Goal: Information Seeking & Learning: Learn about a topic

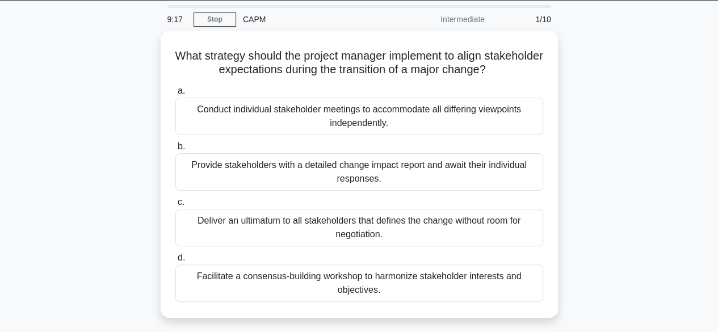
scroll to position [35, 0]
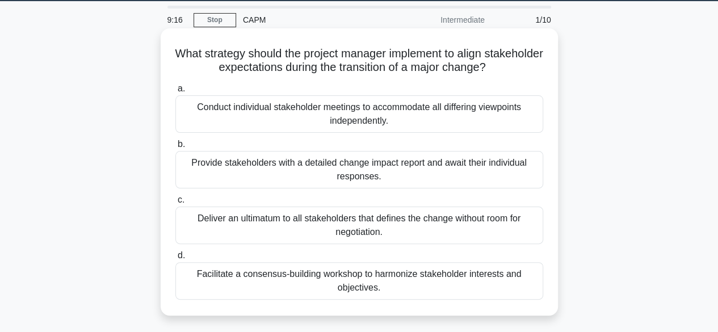
click at [234, 128] on div "Conduct individual stakeholder meetings to accommodate all differing viewpoints…" at bounding box center [359, 113] width 368 height 37
click at [175, 92] on input "a. Conduct individual stakeholder meetings to accommodate all differing viewpoi…" at bounding box center [175, 88] width 0 height 7
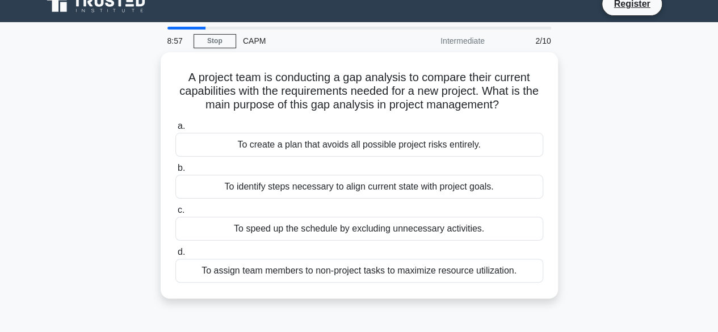
scroll to position [16, 0]
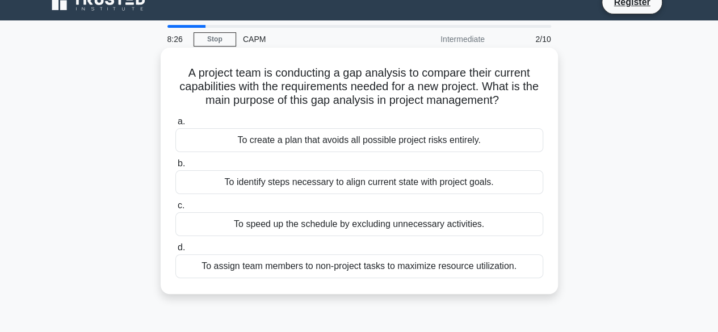
click at [229, 184] on div "To identify steps necessary to align current state with project goals." at bounding box center [359, 182] width 368 height 24
click at [175, 167] on input "b. To identify steps necessary to align current state with project goals." at bounding box center [175, 163] width 0 height 7
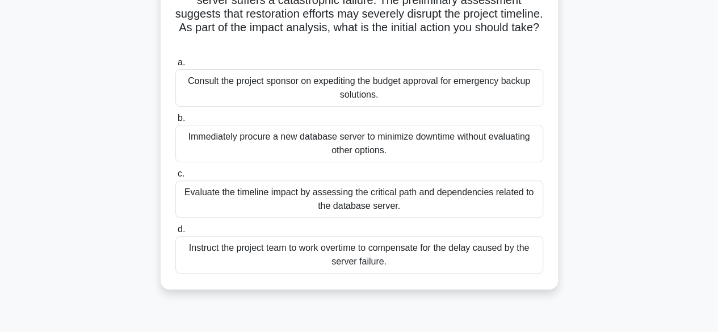
scroll to position [106, 0]
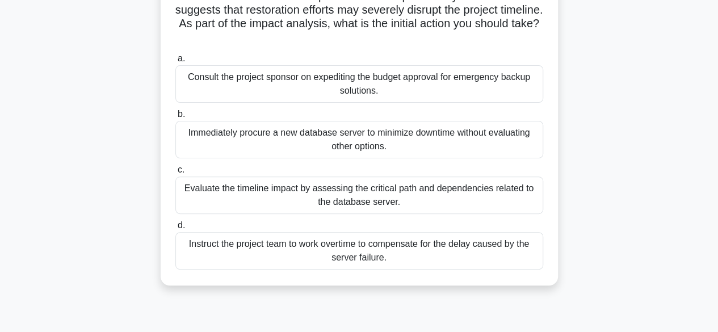
click at [222, 201] on div "Evaluate the timeline impact by assessing the critical path and dependencies re…" at bounding box center [359, 194] width 368 height 37
click at [175, 174] on input "c. Evaluate the timeline impact by assessing the critical path and dependencies…" at bounding box center [175, 169] width 0 height 7
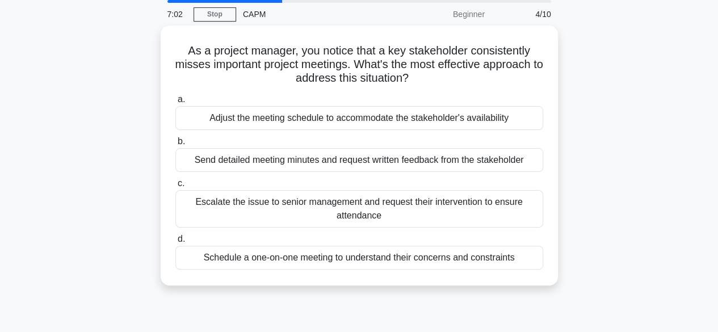
scroll to position [42, 0]
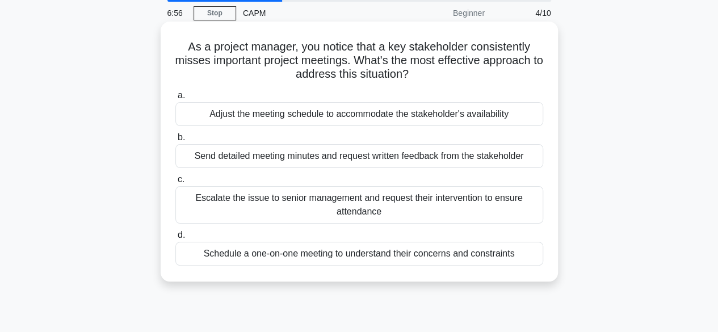
click at [206, 251] on div "Schedule a one-on-one meeting to understand their concerns and constraints" at bounding box center [359, 254] width 368 height 24
click at [175, 239] on input "d. Schedule a one-on-one meeting to understand their concerns and constraints" at bounding box center [175, 234] width 0 height 7
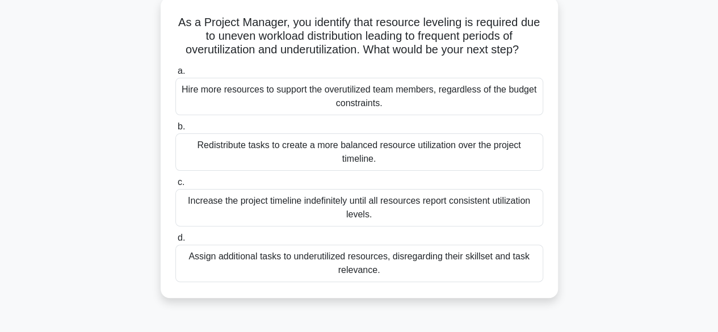
scroll to position [63, 0]
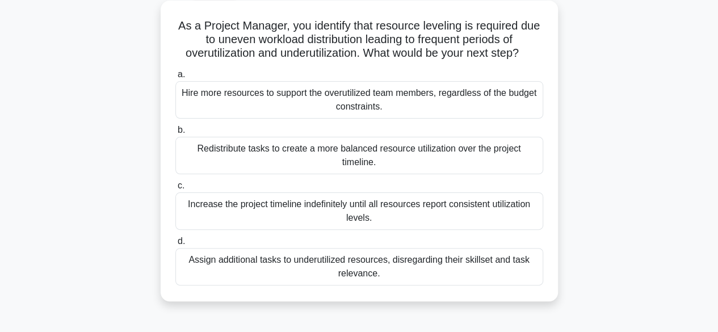
click at [270, 156] on div "Redistribute tasks to create a more balanced resource utilization over the proj…" at bounding box center [359, 155] width 368 height 37
click at [175, 134] on input "b. Redistribute tasks to create a more balanced resource utilization over the p…" at bounding box center [175, 129] width 0 height 7
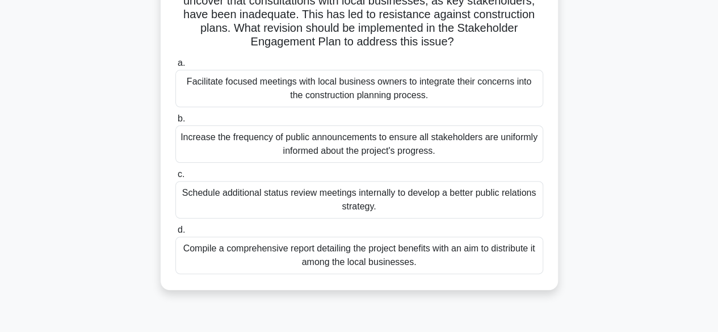
scroll to position [106, 0]
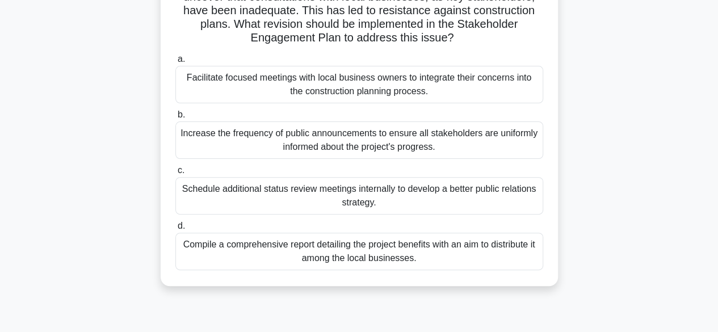
click at [234, 89] on div "Facilitate focused meetings with local business owners to integrate their conce…" at bounding box center [359, 84] width 368 height 37
click at [175, 63] on input "a. Facilitate focused meetings with local business owners to integrate their co…" at bounding box center [175, 59] width 0 height 7
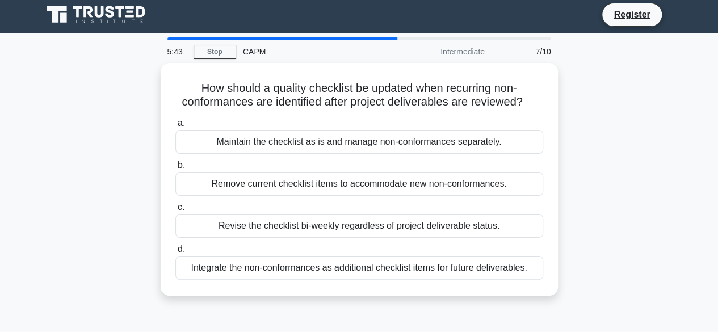
scroll to position [0, 0]
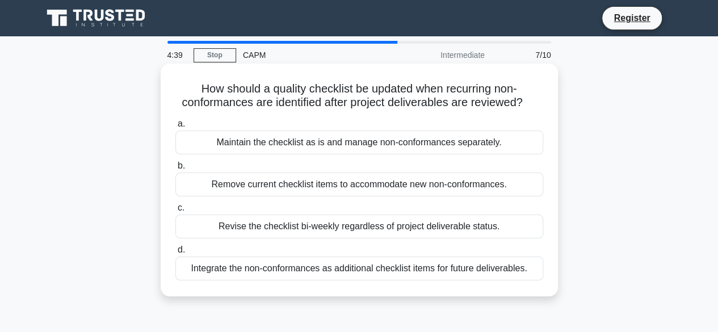
click at [232, 138] on div "Maintain the checklist as is and manage non-conformances separately." at bounding box center [359, 142] width 368 height 24
click at [175, 128] on input "a. Maintain the checklist as is and manage non-conformances separately." at bounding box center [175, 123] width 0 height 7
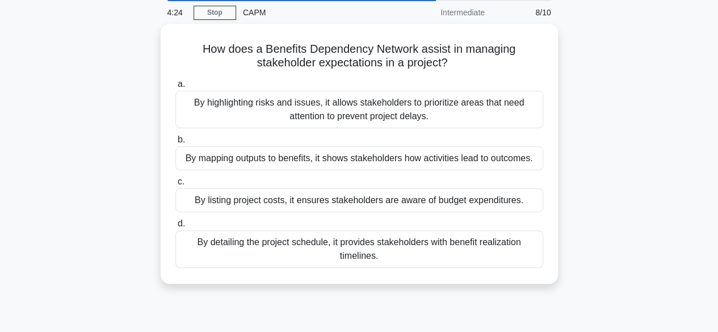
scroll to position [43, 0]
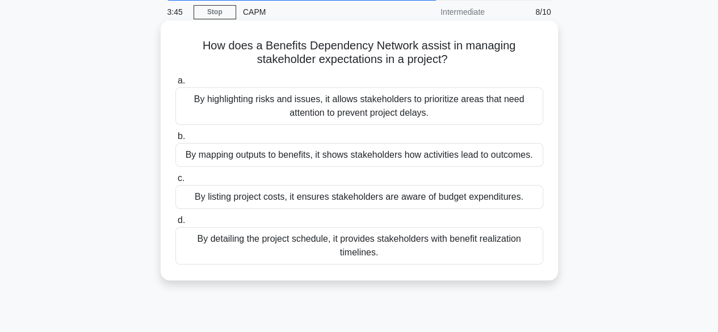
click at [207, 159] on div "By mapping outputs to benefits, it shows stakeholders how activities lead to ou…" at bounding box center [359, 155] width 368 height 24
click at [175, 140] on input "b. By mapping outputs to benefits, it shows stakeholders how activities lead to…" at bounding box center [175, 136] width 0 height 7
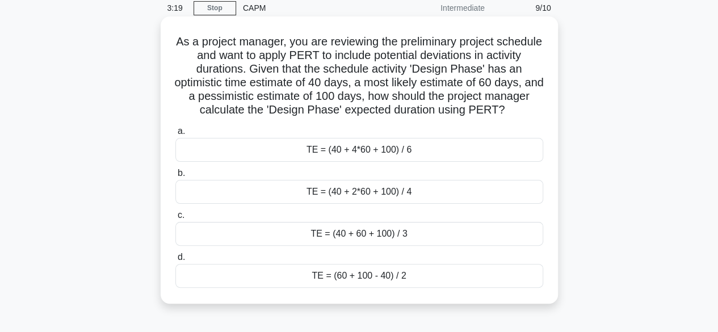
scroll to position [42, 0]
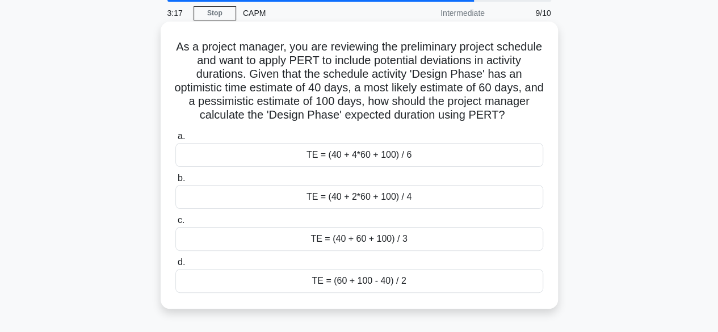
click at [231, 157] on div "TE = (40 + 4*60 + 100) / 6" at bounding box center [359, 155] width 368 height 24
click at [175, 140] on input "a. TE = (40 + 4*60 + 100) / 6" at bounding box center [175, 136] width 0 height 7
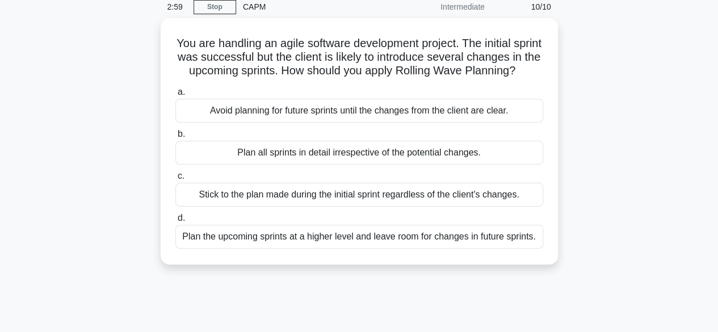
scroll to position [49, 0]
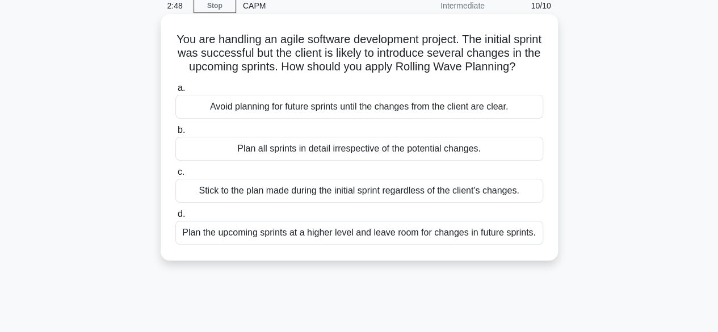
click at [203, 242] on div "Plan the upcoming sprints at a higher level and leave room for changes in futur…" at bounding box center [359, 233] width 368 height 24
click at [175, 218] on input "d. Plan the upcoming sprints at a higher level and leave room for changes in fu…" at bounding box center [175, 213] width 0 height 7
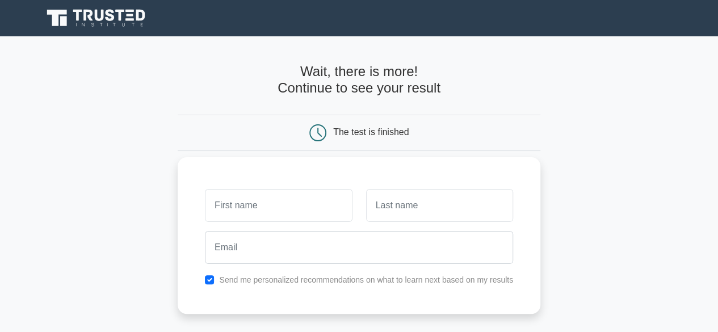
click at [245, 214] on input "text" at bounding box center [278, 205] width 147 height 33
type input "Daniella"
click at [386, 217] on input "text" at bounding box center [439, 205] width 147 height 33
type input "Gbenoba"
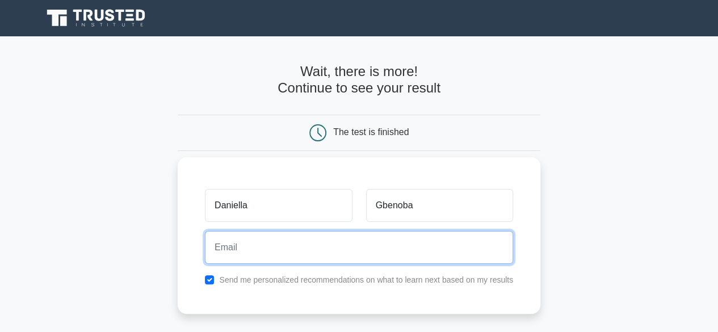
click at [398, 243] on input "email" at bounding box center [359, 247] width 308 height 33
type input "daniegben13@gmail.com"
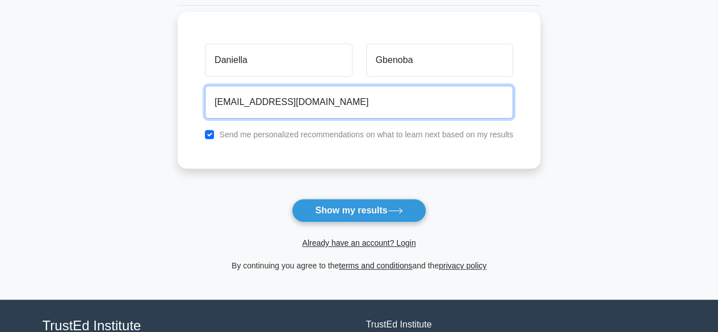
scroll to position [172, 0]
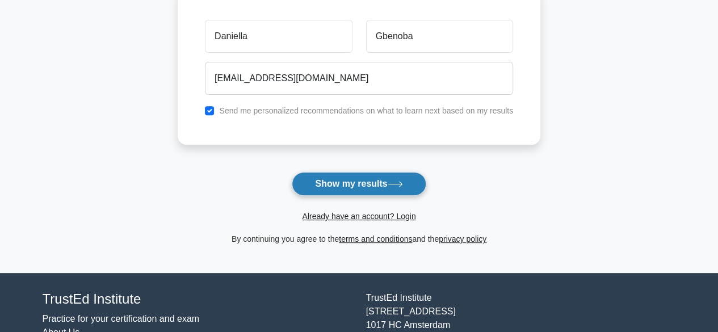
click at [306, 176] on button "Show my results" at bounding box center [359, 184] width 134 height 24
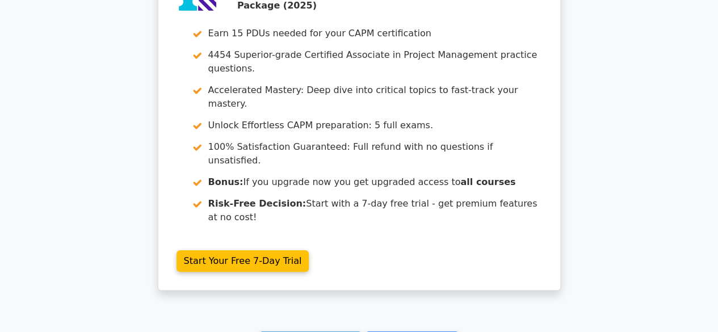
scroll to position [2191, 0]
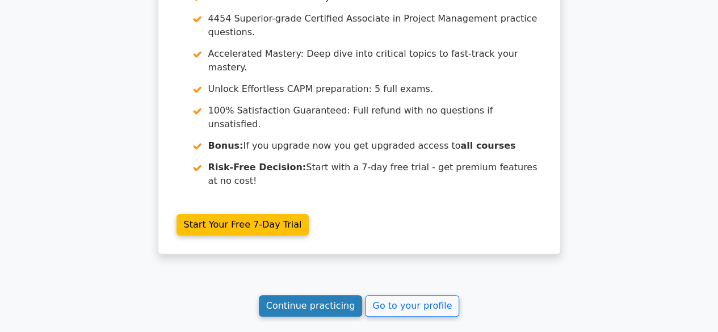
click at [320, 295] on link "Continue practicing" at bounding box center [311, 306] width 104 height 22
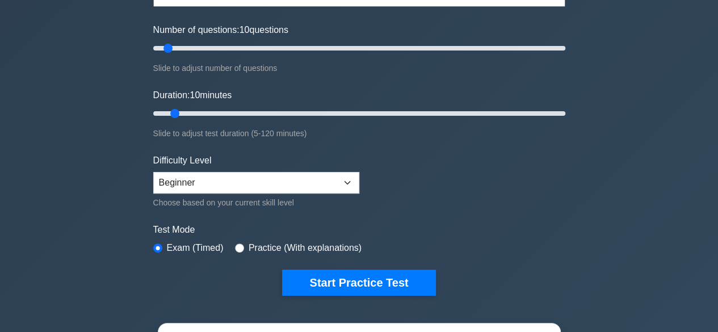
scroll to position [141, 0]
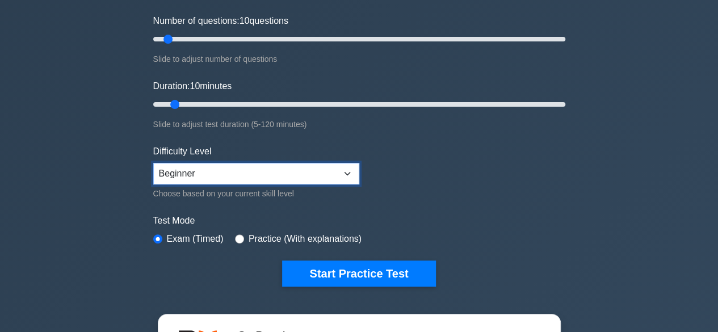
click at [345, 166] on select "Beginner Intermediate Expert" at bounding box center [256, 174] width 206 height 22
select select "intermediate"
click at [153, 163] on select "Beginner Intermediate Expert" at bounding box center [256, 174] width 206 height 22
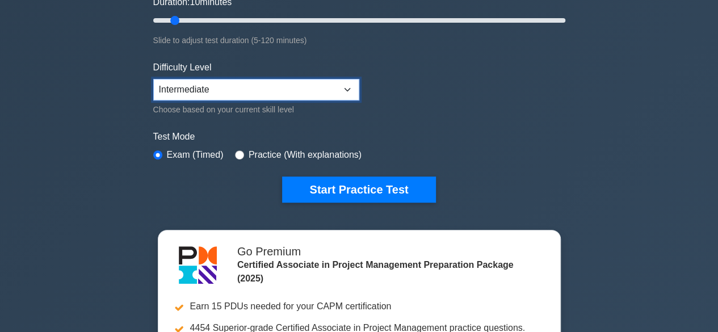
scroll to position [104, 0]
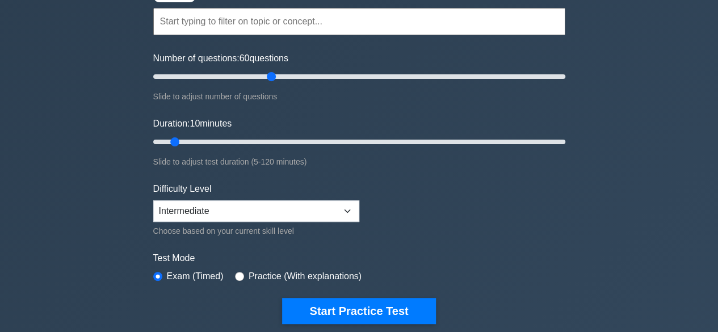
drag, startPoint x: 166, startPoint y: 76, endPoint x: 267, endPoint y: 94, distance: 102.5
type input "60"
click at [267, 83] on input "Number of questions: 60 questions" at bounding box center [359, 77] width 412 height 14
drag, startPoint x: 175, startPoint y: 139, endPoint x: 340, endPoint y: 144, distance: 164.6
click at [340, 144] on input "Duration: 55 minutes" at bounding box center [359, 142] width 412 height 14
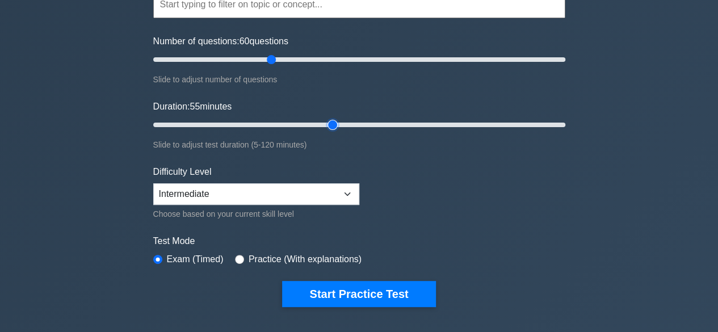
scroll to position [123, 0]
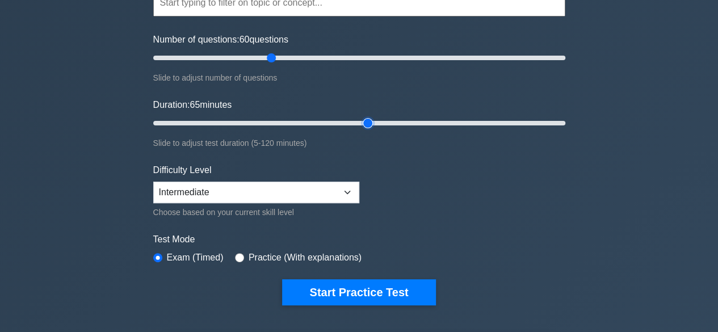
drag, startPoint x: 331, startPoint y: 120, endPoint x: 360, endPoint y: 117, distance: 28.6
type input "65"
click at [360, 117] on input "Duration: 65 minutes" at bounding box center [359, 123] width 412 height 14
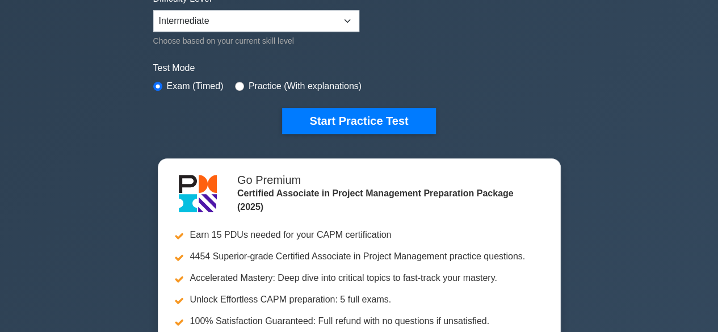
scroll to position [294, 0]
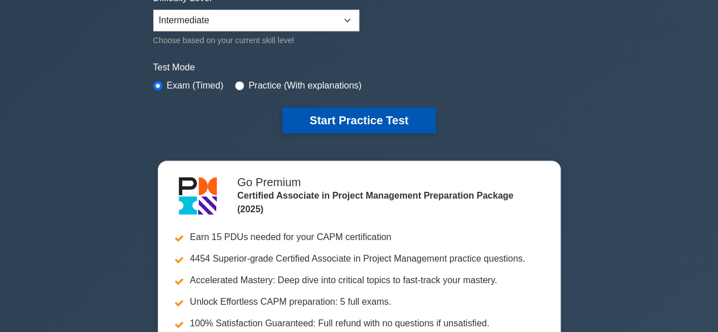
click at [380, 117] on button "Start Practice Test" at bounding box center [358, 120] width 153 height 26
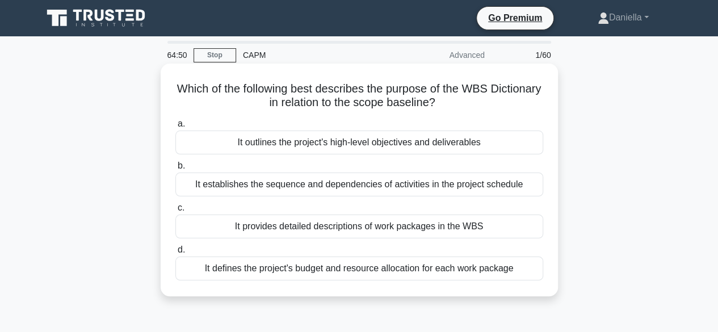
click at [217, 227] on div "It provides detailed descriptions of work packages in the WBS" at bounding box center [359, 226] width 368 height 24
click at [175, 212] on input "c. It provides detailed descriptions of work packages in the WBS" at bounding box center [175, 207] width 0 height 7
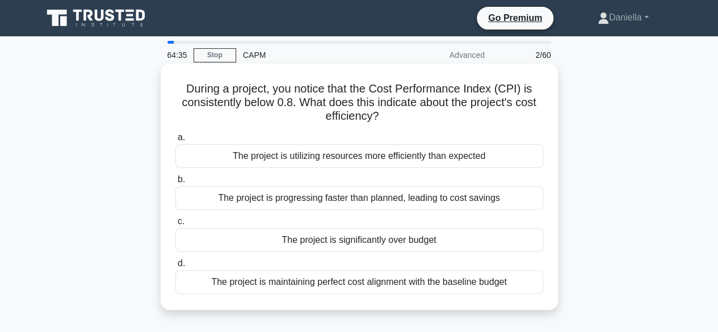
click at [221, 242] on div "The project is significantly over budget" at bounding box center [359, 240] width 368 height 24
click at [175, 225] on input "c. The project is significantly over budget" at bounding box center [175, 221] width 0 height 7
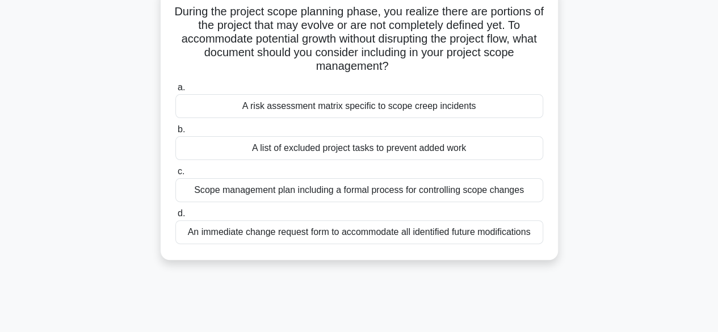
scroll to position [82, 0]
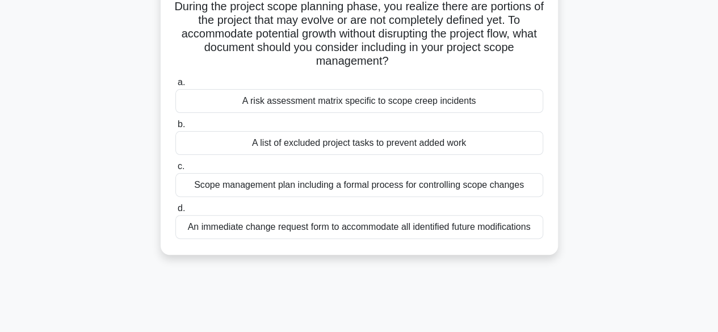
click at [226, 185] on div "Scope management plan including a formal process for controlling scope changes" at bounding box center [359, 185] width 368 height 24
click at [175, 170] on input "c. Scope management plan including a formal process for controlling scope chang…" at bounding box center [175, 166] width 0 height 7
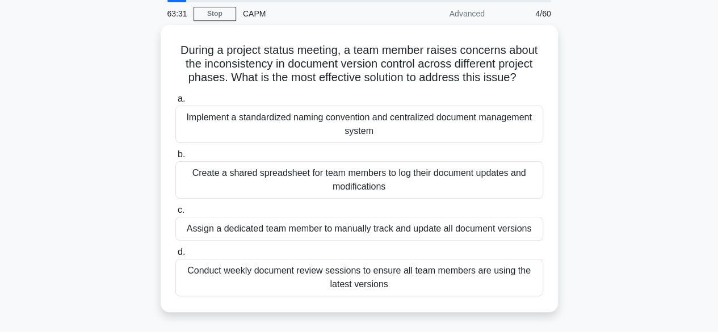
scroll to position [42, 0]
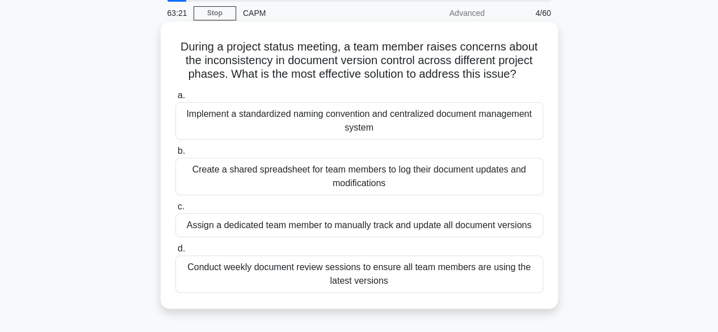
click at [209, 119] on div "Implement a standardized naming convention and centralized document management …" at bounding box center [359, 120] width 368 height 37
click at [175, 99] on input "a. Implement a standardized naming convention and centralized document manageme…" at bounding box center [175, 95] width 0 height 7
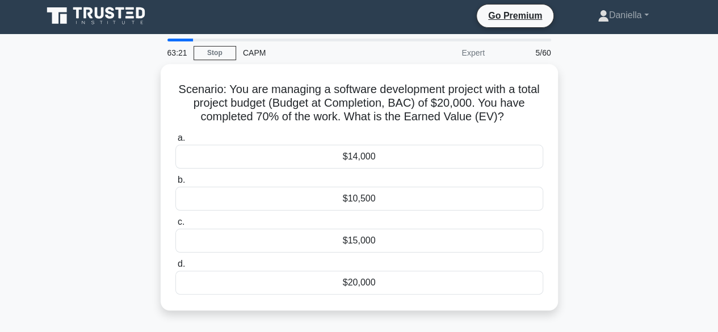
scroll to position [0, 0]
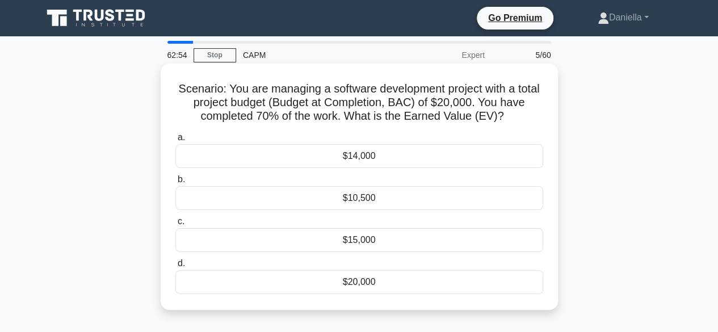
click at [219, 158] on div "$14,000" at bounding box center [359, 156] width 368 height 24
click at [175, 141] on input "a. $14,000" at bounding box center [175, 137] width 0 height 7
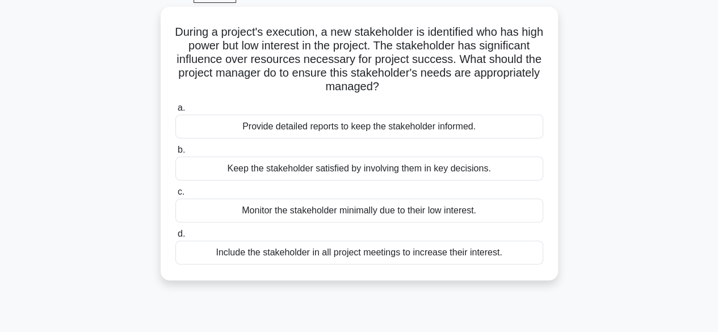
scroll to position [64, 0]
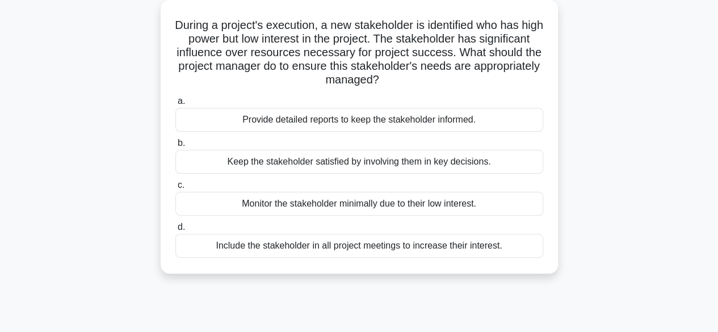
click at [251, 162] on div "Keep the stakeholder satisfied by involving them in key decisions." at bounding box center [359, 162] width 368 height 24
click at [175, 147] on input "b. Keep the stakeholder satisfied by involving them in key decisions." at bounding box center [175, 143] width 0 height 7
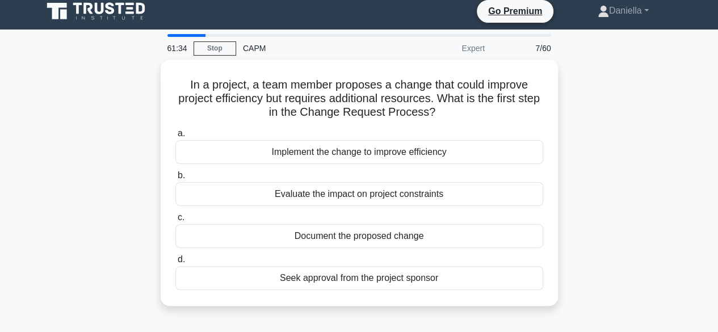
scroll to position [0, 0]
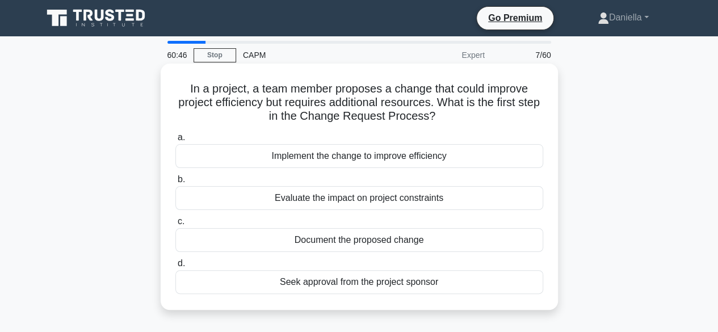
click at [239, 198] on div "Evaluate the impact on project constraints" at bounding box center [359, 198] width 368 height 24
click at [175, 183] on input "b. Evaluate the impact on project constraints" at bounding box center [175, 179] width 0 height 7
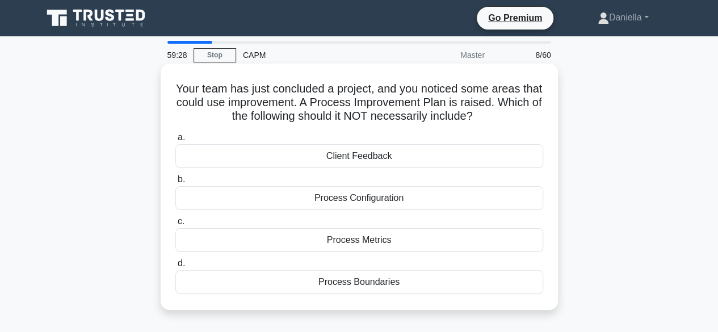
click at [281, 151] on div "Client Feedback" at bounding box center [359, 156] width 368 height 24
click at [175, 141] on input "a. Client Feedback" at bounding box center [175, 137] width 0 height 7
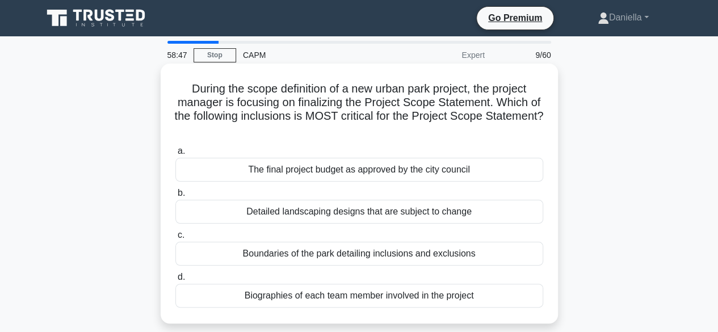
click at [258, 257] on div "Boundaries of the park detailing inclusions and exclusions" at bounding box center [359, 254] width 368 height 24
click at [175, 239] on input "c. Boundaries of the park detailing inclusions and exclusions" at bounding box center [175, 234] width 0 height 7
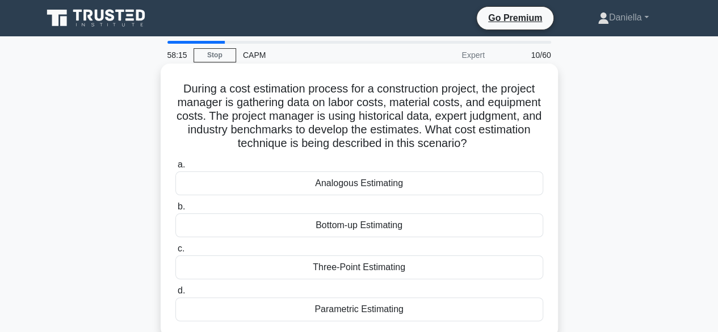
click at [293, 181] on div "Analogous Estimating" at bounding box center [359, 183] width 368 height 24
click at [175, 168] on input "a. Analogous Estimating" at bounding box center [175, 164] width 0 height 7
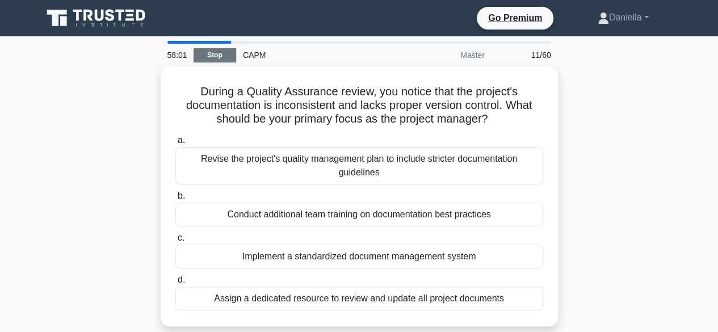
click at [216, 52] on link "Stop" at bounding box center [214, 55] width 43 height 14
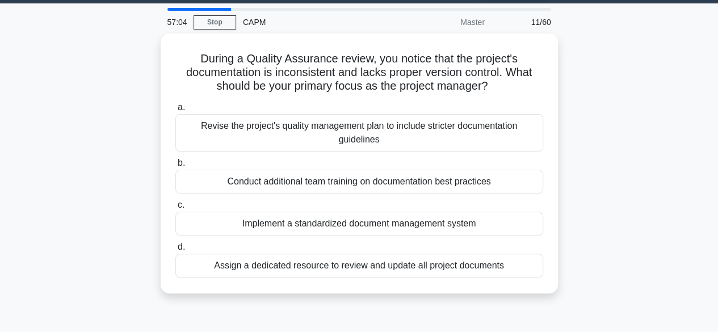
scroll to position [32, 0]
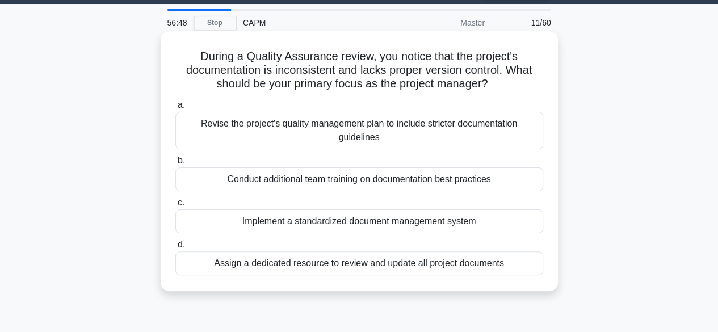
click at [495, 229] on div "Implement a standardized document management system" at bounding box center [359, 221] width 368 height 24
click at [175, 206] on input "c. Implement a standardized document management system" at bounding box center [175, 202] width 0 height 7
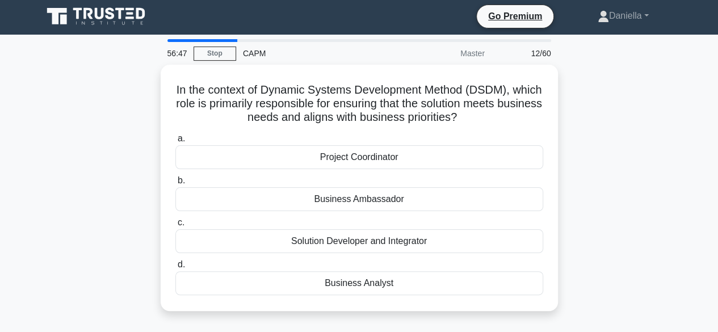
scroll to position [0, 0]
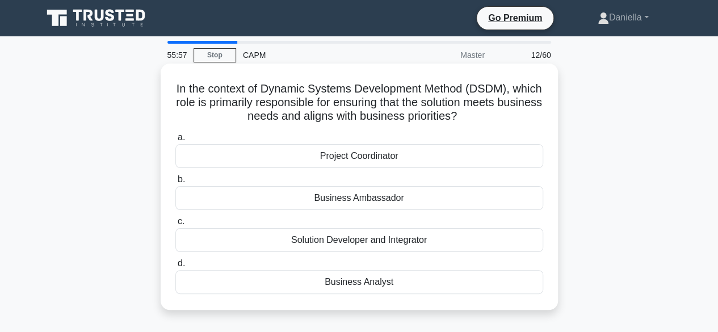
click at [504, 280] on div "Business Analyst" at bounding box center [359, 282] width 368 height 24
click at [175, 267] on input "d. Business Analyst" at bounding box center [175, 263] width 0 height 7
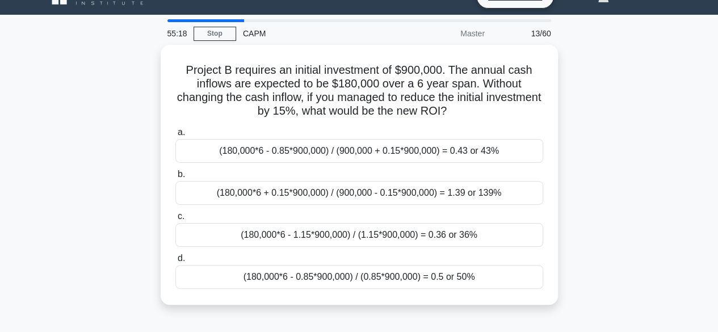
scroll to position [24, 0]
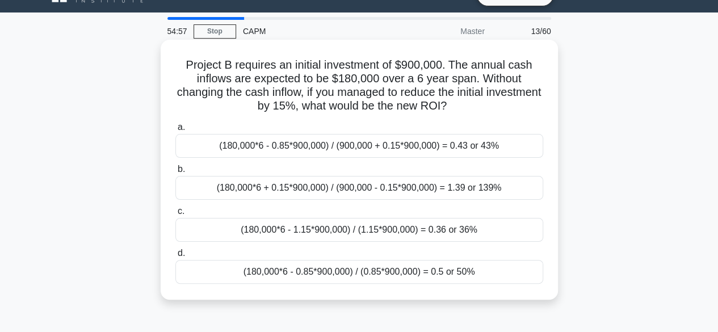
click at [496, 230] on div "(180,000*6 - 1.15*900,000) / (1.15*900,000) = 0.36 or 36%" at bounding box center [359, 230] width 368 height 24
click at [175, 215] on input "c. (180,000*6 - 1.15*900,000) / (1.15*900,000) = 0.36 or 36%" at bounding box center [175, 211] width 0 height 7
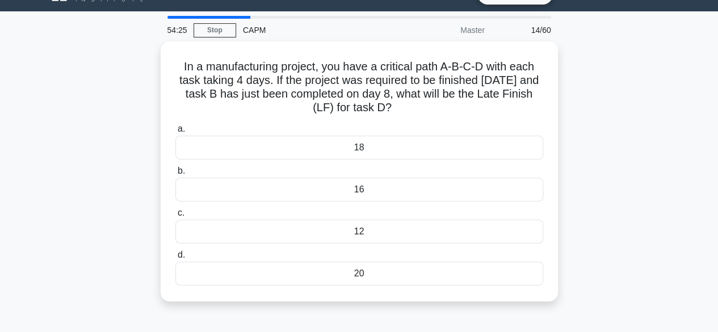
scroll to position [26, 0]
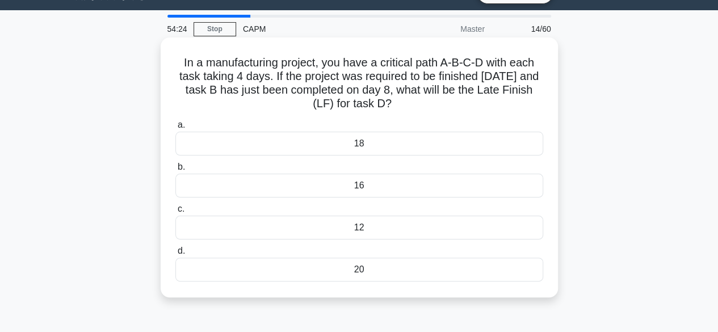
click at [478, 272] on div "20" at bounding box center [359, 270] width 368 height 24
click at [175, 255] on input "d. 20" at bounding box center [175, 250] width 0 height 7
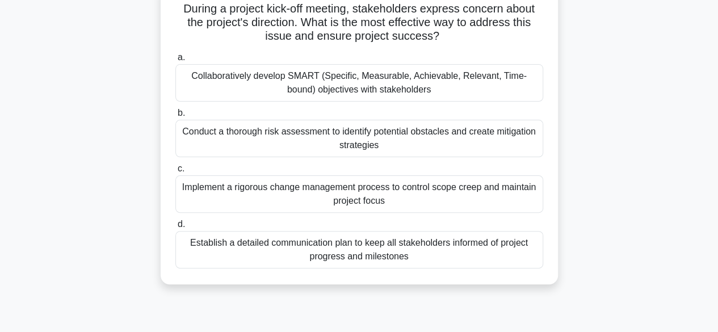
scroll to position [79, 0]
click at [499, 250] on div "Establish a detailed communication plan to keep all stakeholders informed of pr…" at bounding box center [359, 249] width 368 height 37
click at [175, 229] on input "d. Establish a detailed communication plan to keep all stakeholders informed of…" at bounding box center [175, 224] width 0 height 7
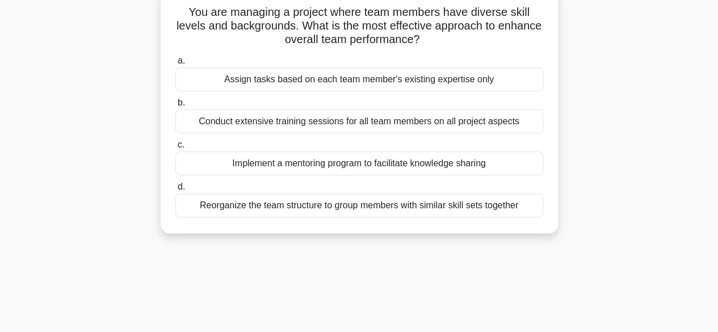
scroll to position [0, 0]
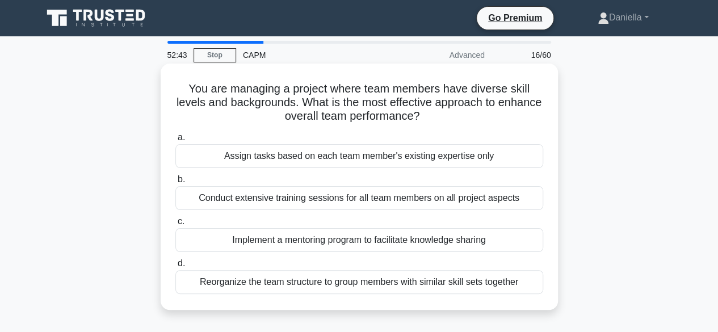
click at [518, 235] on div "Implement a mentoring program to facilitate knowledge sharing" at bounding box center [359, 240] width 368 height 24
click at [175, 225] on input "c. Implement a mentoring program to facilitate knowledge sharing" at bounding box center [175, 221] width 0 height 7
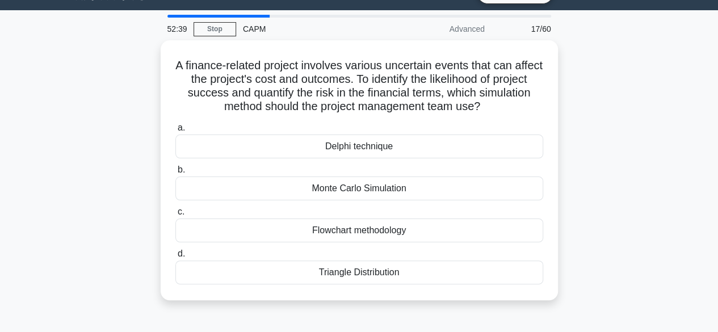
scroll to position [24, 0]
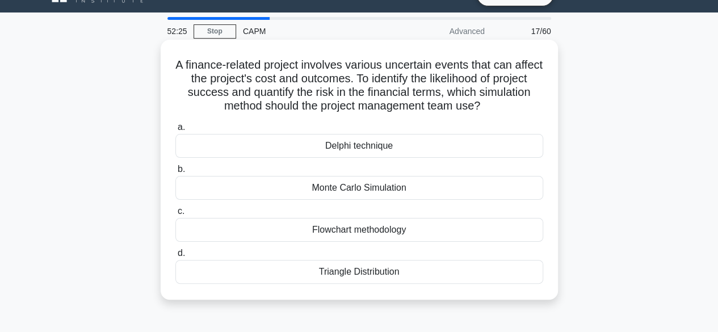
click at [514, 188] on div "Monte Carlo Simulation" at bounding box center [359, 188] width 368 height 24
click at [175, 173] on input "b. Monte Carlo Simulation" at bounding box center [175, 169] width 0 height 7
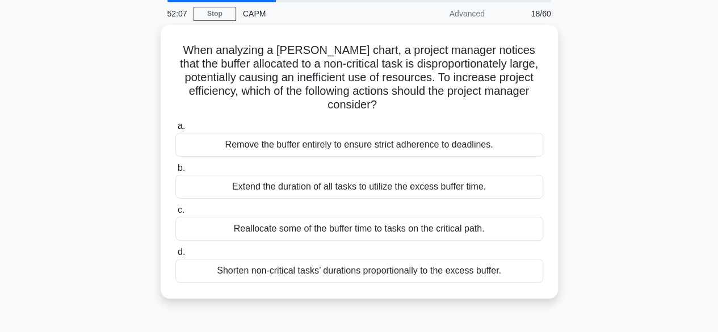
scroll to position [49, 0]
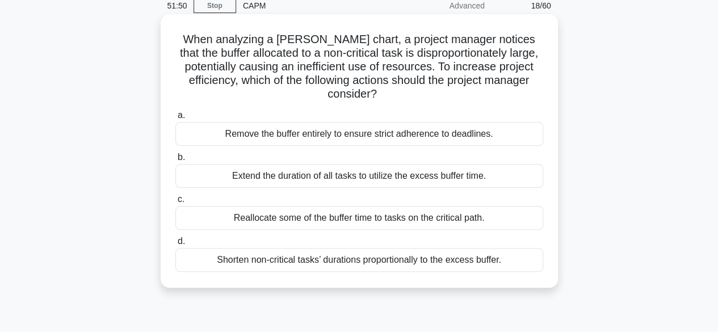
click at [526, 225] on div "Reallocate some of the buffer time to tasks on the critical path." at bounding box center [359, 218] width 368 height 24
click at [175, 203] on input "c. Reallocate some of the buffer time to tasks on the critical path." at bounding box center [175, 199] width 0 height 7
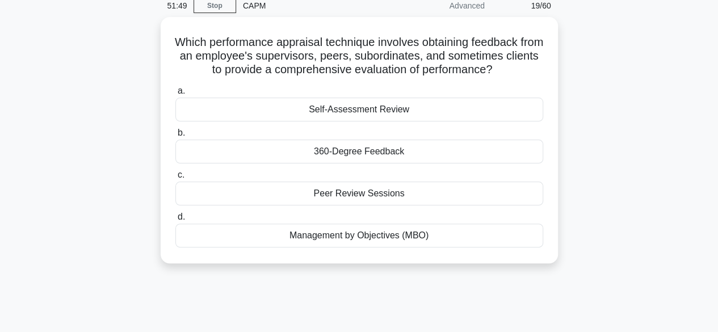
scroll to position [0, 0]
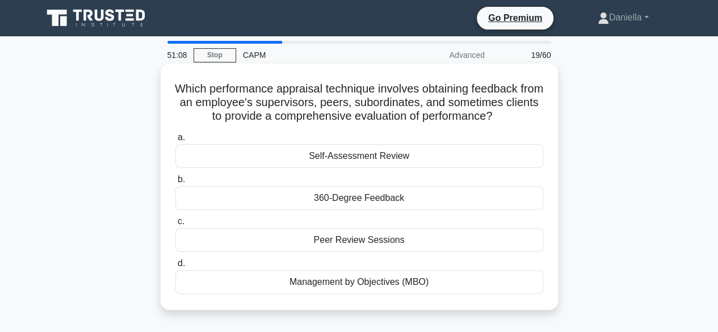
click at [499, 241] on div "Peer Review Sessions" at bounding box center [359, 240] width 368 height 24
click at [175, 225] on input "c. Peer Review Sessions" at bounding box center [175, 221] width 0 height 7
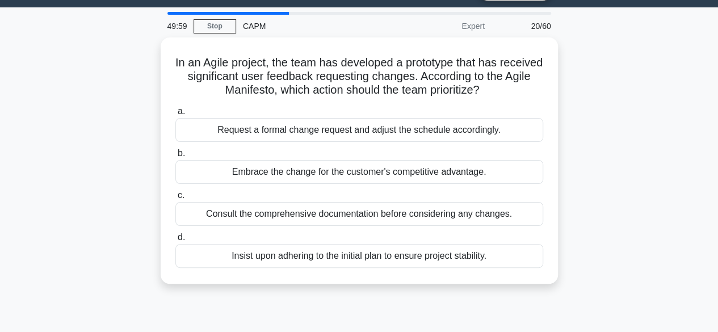
scroll to position [30, 0]
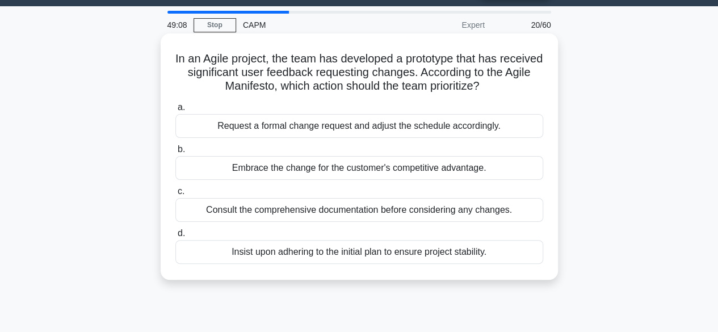
click at [452, 213] on div "Consult the comprehensive documentation before considering any changes." at bounding box center [359, 210] width 368 height 24
click at [175, 195] on input "c. Consult the comprehensive documentation before considering any changes." at bounding box center [175, 191] width 0 height 7
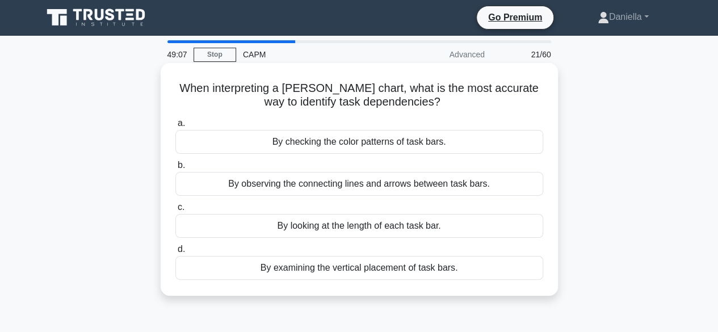
scroll to position [0, 0]
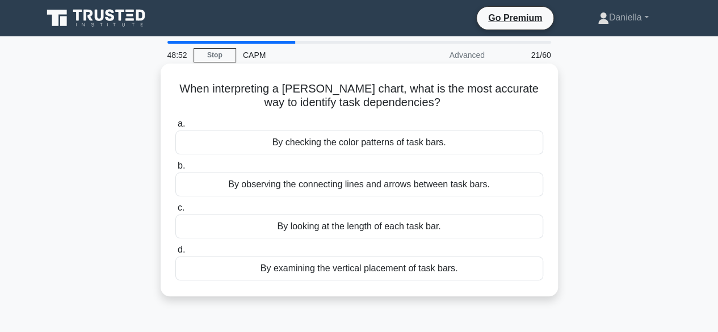
click at [507, 225] on div "By looking at the length of each task bar." at bounding box center [359, 226] width 368 height 24
click at [175, 212] on input "c. By looking at the length of each task bar." at bounding box center [175, 207] width 0 height 7
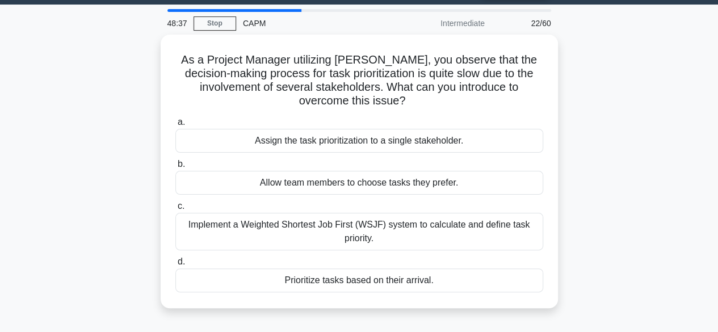
scroll to position [41, 0]
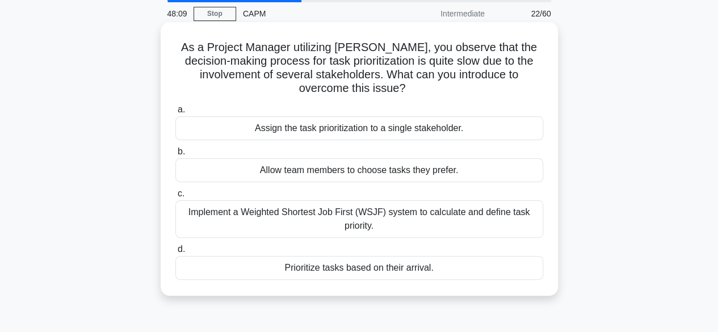
click at [514, 217] on div "Implement a Weighted Shortest Job First (WSJF) system to calculate and define t…" at bounding box center [359, 218] width 368 height 37
click at [175, 197] on input "c. Implement a Weighted Shortest Job First (WSJF) system to calculate and defin…" at bounding box center [175, 193] width 0 height 7
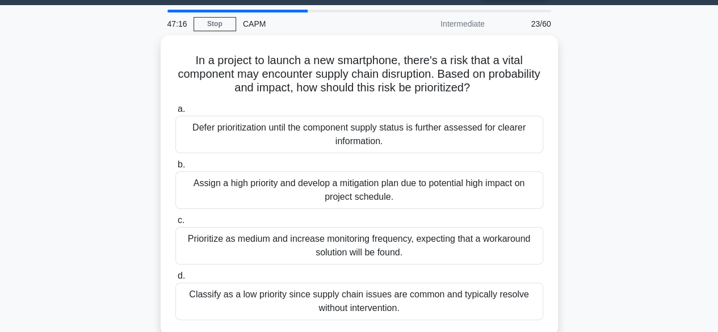
scroll to position [29, 0]
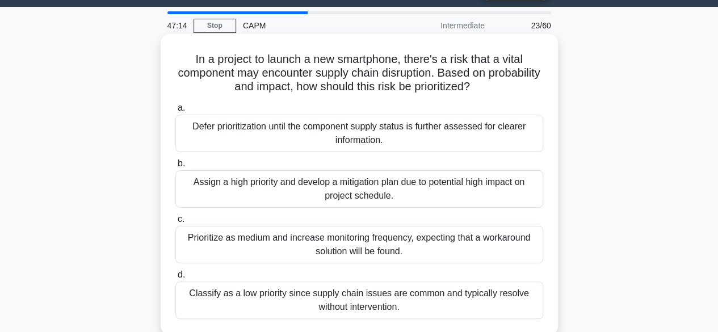
click at [492, 191] on div "Assign a high priority and develop a mitigation plan due to potential high impa…" at bounding box center [359, 188] width 368 height 37
click at [175, 167] on input "b. Assign a high priority and develop a mitigation plan due to potential high i…" at bounding box center [175, 163] width 0 height 7
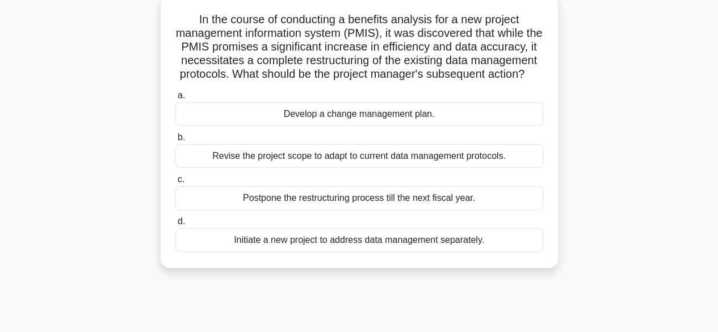
scroll to position [73, 0]
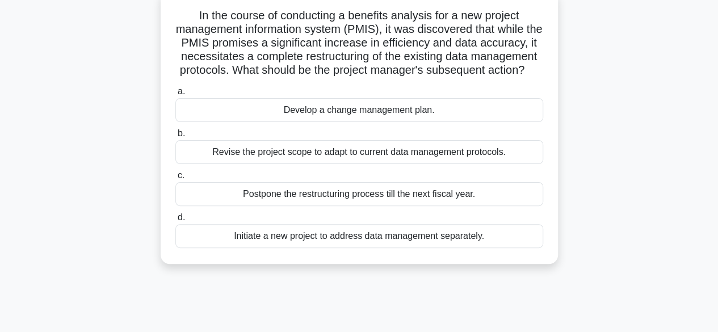
click at [510, 164] on div "Revise the project scope to adapt to current data management protocols." at bounding box center [359, 152] width 368 height 24
click at [175, 137] on input "b. Revise the project scope to adapt to current data management protocols." at bounding box center [175, 133] width 0 height 7
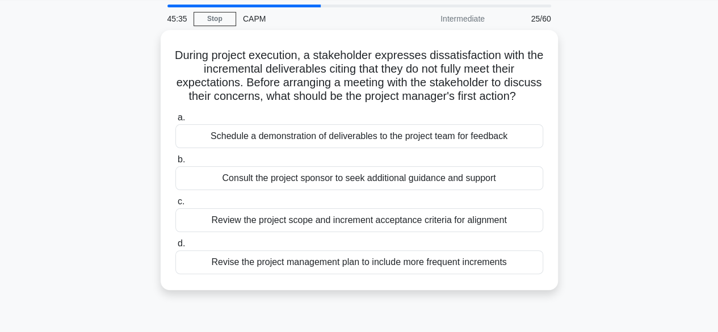
scroll to position [40, 0]
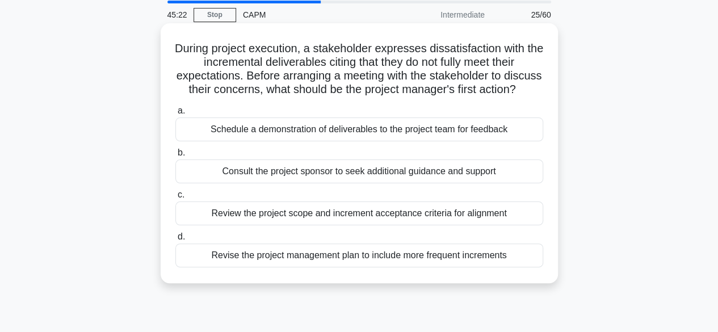
click at [506, 225] on div "Review the project scope and increment acceptance criteria for alignment" at bounding box center [359, 213] width 368 height 24
click at [175, 199] on input "c. Review the project scope and increment acceptance criteria for alignment" at bounding box center [175, 194] width 0 height 7
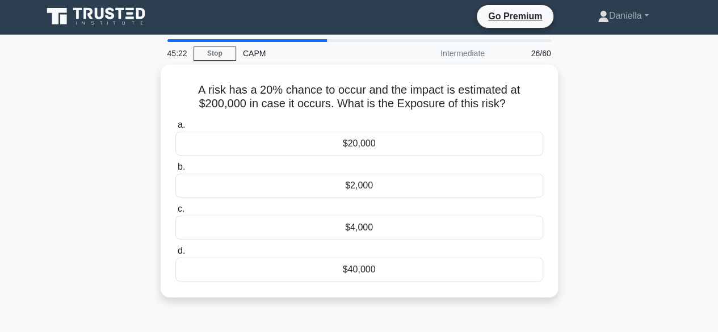
scroll to position [0, 0]
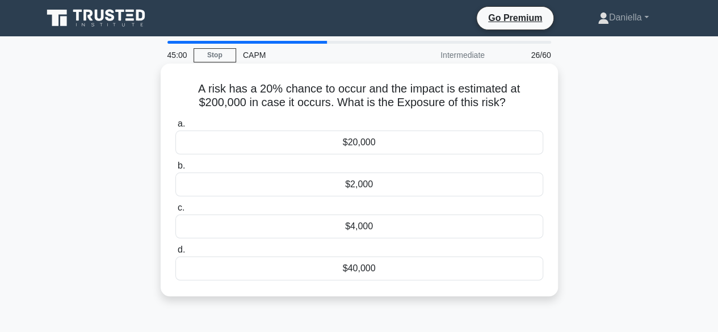
click at [523, 268] on div "$40,000" at bounding box center [359, 268] width 368 height 24
click at [175, 254] on input "d. $40,000" at bounding box center [175, 249] width 0 height 7
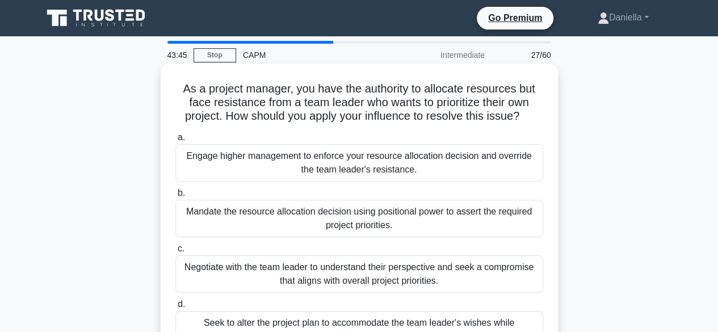
click at [453, 282] on div "Negotiate with the team leader to understand their perspective and seek a compr…" at bounding box center [359, 273] width 368 height 37
click at [175, 252] on input "c. Negotiate with the team leader to understand their perspective and seek a co…" at bounding box center [175, 248] width 0 height 7
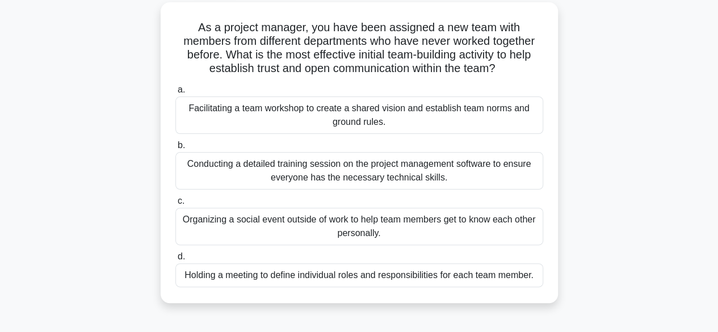
scroll to position [70, 0]
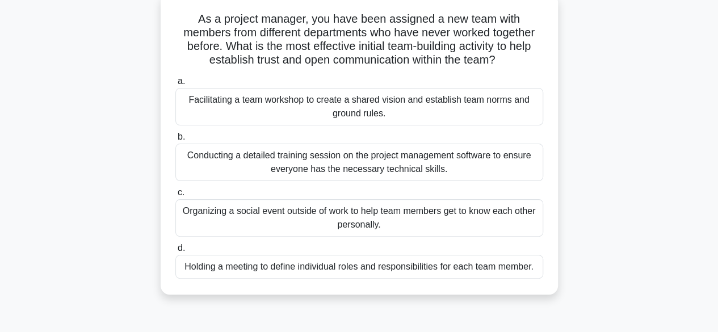
click at [506, 267] on div "Holding a meeting to define individual roles and responsibilities for each team…" at bounding box center [359, 267] width 368 height 24
click at [175, 252] on input "d. Holding a meeting to define individual roles and responsibilities for each t…" at bounding box center [175, 247] width 0 height 7
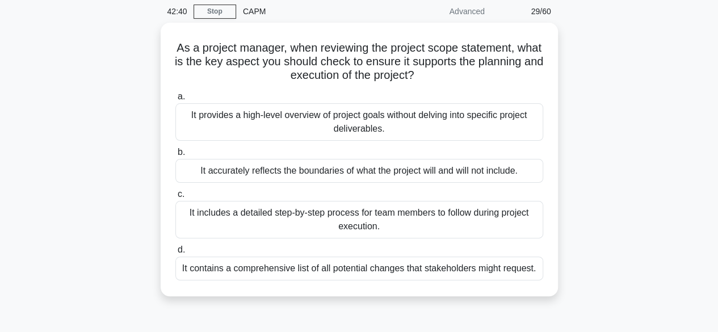
scroll to position [44, 0]
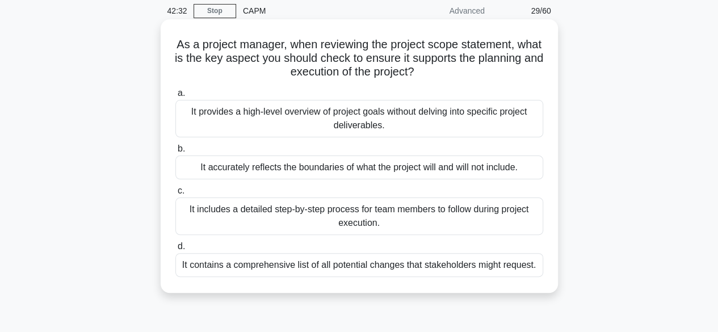
click at [515, 168] on div "It accurately reflects the boundaries of what the project will and will not inc…" at bounding box center [359, 167] width 368 height 24
click at [175, 153] on input "b. It accurately reflects the boundaries of what the project will and will not …" at bounding box center [175, 148] width 0 height 7
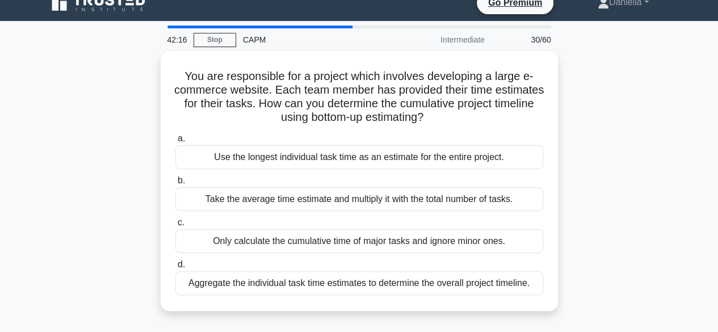
scroll to position [17, 0]
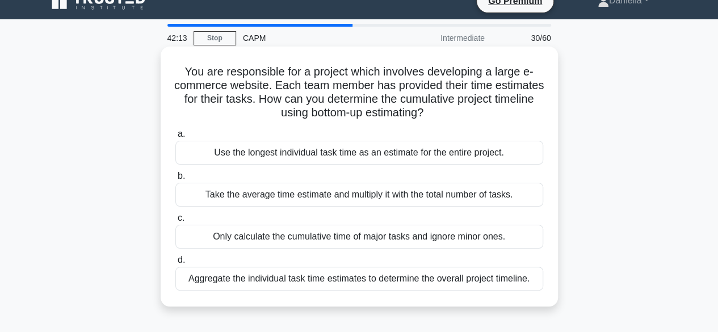
click at [520, 275] on div "Aggregate the individual task time estimates to determine the overall project t…" at bounding box center [359, 279] width 368 height 24
click at [175, 264] on input "d. Aggregate the individual task time estimates to determine the overall projec…" at bounding box center [175, 259] width 0 height 7
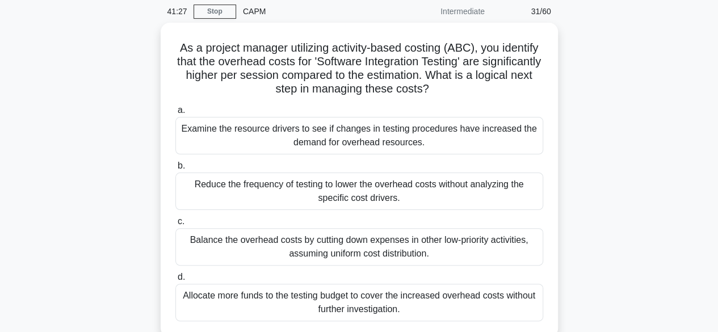
scroll to position [43, 0]
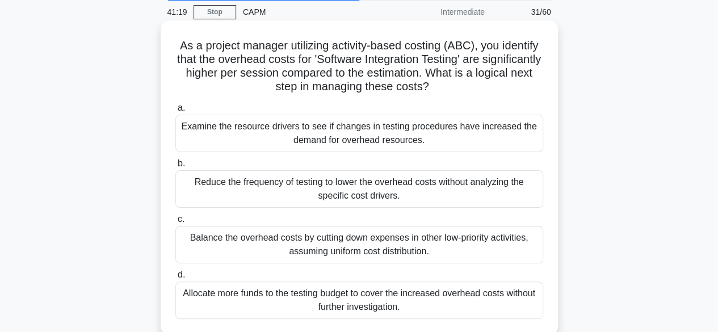
click at [498, 144] on div "Examine the resource drivers to see if changes in testing procedures have incre…" at bounding box center [359, 133] width 368 height 37
click at [175, 112] on input "a. Examine the resource drivers to see if changes in testing procedures have in…" at bounding box center [175, 107] width 0 height 7
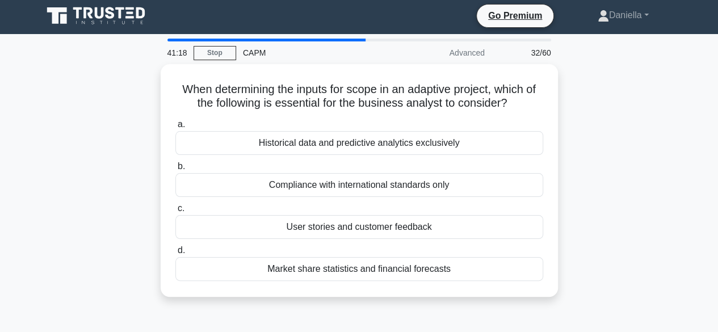
scroll to position [0, 0]
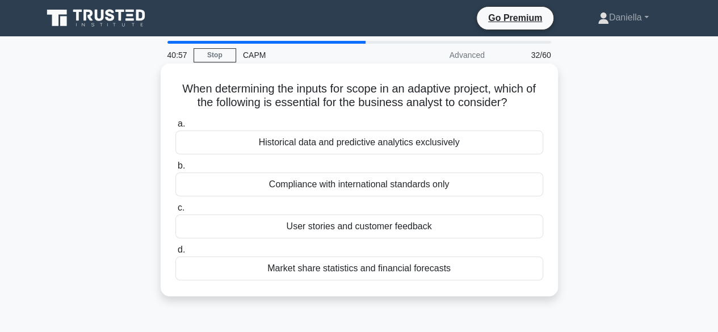
click at [521, 227] on div "User stories and customer feedback" at bounding box center [359, 226] width 368 height 24
click at [175, 212] on input "c. User stories and customer feedback" at bounding box center [175, 207] width 0 height 7
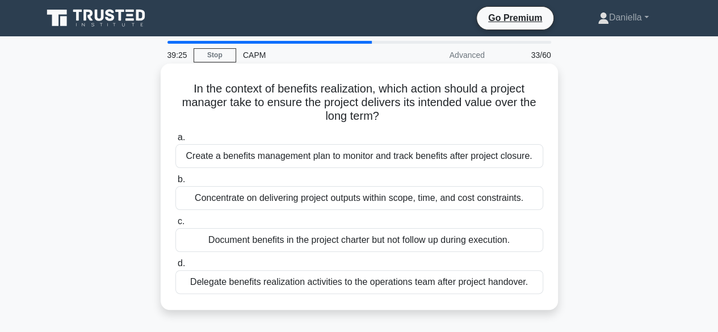
click at [514, 282] on div "Delegate benefits realization activities to the operations team after project h…" at bounding box center [359, 282] width 368 height 24
click at [175, 267] on input "d. Delegate benefits realization activities to the operations team after projec…" at bounding box center [175, 263] width 0 height 7
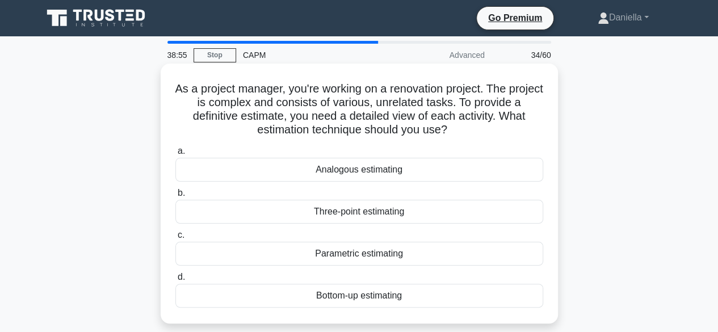
click at [511, 294] on div "Bottom-up estimating" at bounding box center [359, 296] width 368 height 24
click at [175, 281] on input "d. Bottom-up estimating" at bounding box center [175, 276] width 0 height 7
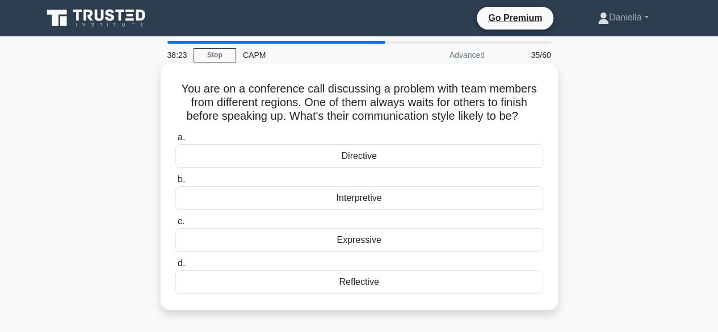
click at [524, 282] on div "Reflective" at bounding box center [359, 282] width 368 height 24
click at [175, 267] on input "d. Reflective" at bounding box center [175, 263] width 0 height 7
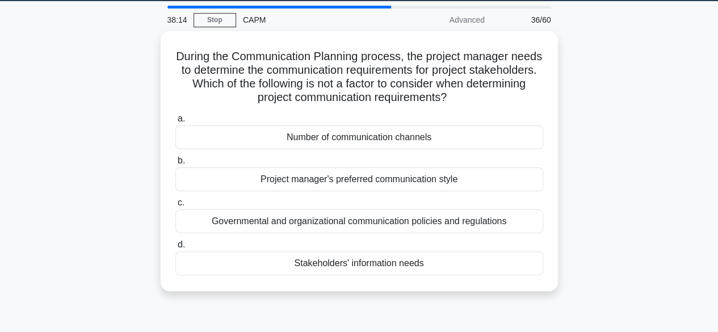
scroll to position [36, 0]
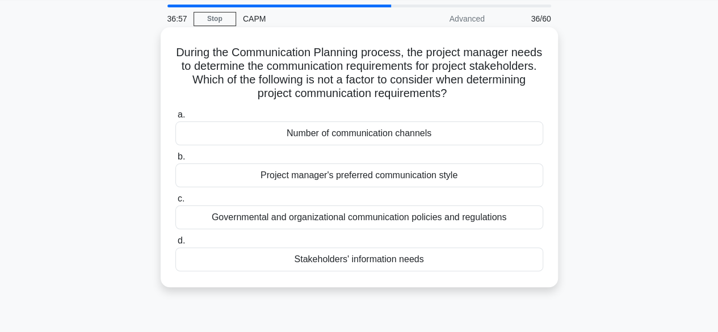
click at [509, 179] on div "Project manager's preferred communication style" at bounding box center [359, 175] width 368 height 24
click at [175, 161] on input "b. Project manager's preferred communication style" at bounding box center [175, 156] width 0 height 7
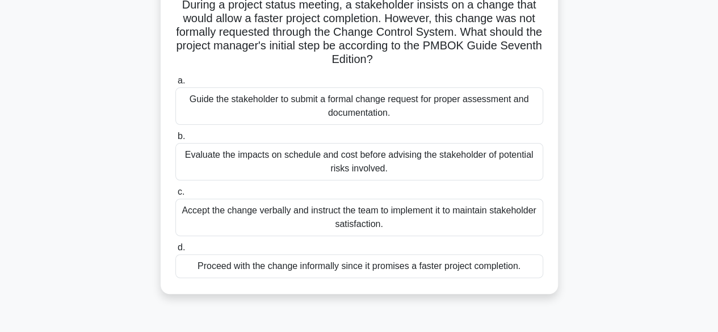
scroll to position [94, 0]
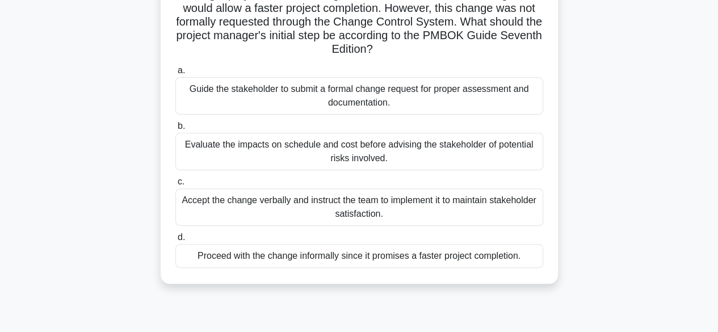
click at [516, 150] on div "Evaluate the impacts on schedule and cost before advising the stakeholder of po…" at bounding box center [359, 151] width 368 height 37
click at [175, 130] on input "b. Evaluate the impacts on schedule and cost before advising the stakeholder of…" at bounding box center [175, 126] width 0 height 7
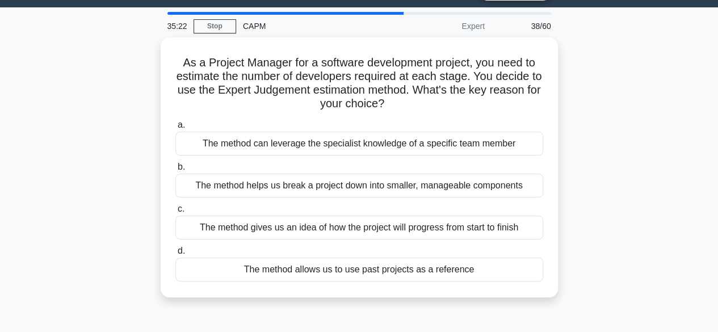
scroll to position [31, 0]
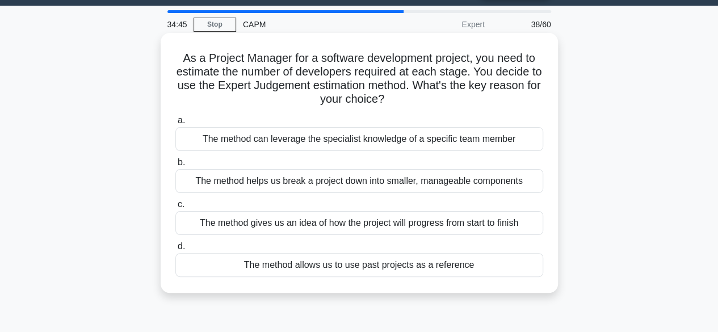
click at [479, 222] on div "The method gives us an idea of how the project will progress from start to fini…" at bounding box center [359, 223] width 368 height 24
click at [175, 208] on input "c. The method gives us an idea of how the project will progress from start to f…" at bounding box center [175, 204] width 0 height 7
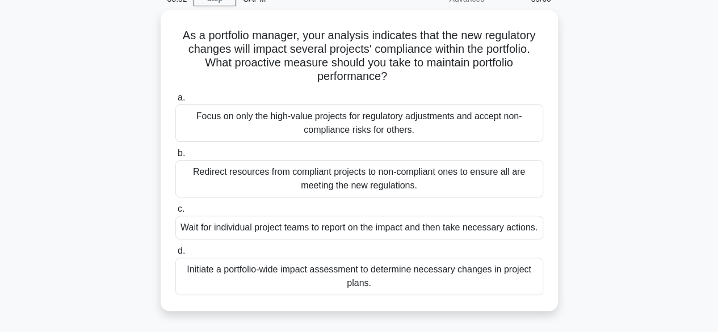
scroll to position [57, 0]
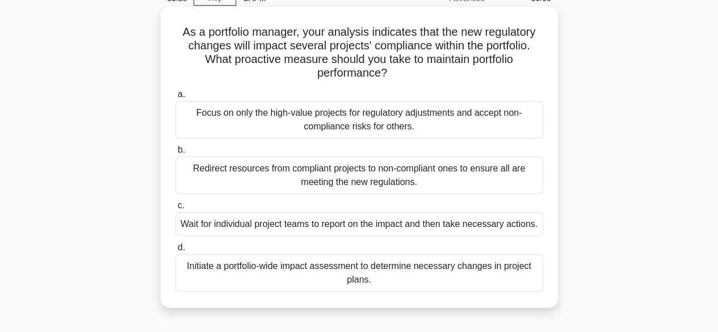
click at [522, 173] on div "Redirect resources from compliant projects to non-compliant ones to ensure all …" at bounding box center [359, 175] width 368 height 37
click at [175, 154] on input "b. Redirect resources from compliant projects to non-compliant ones to ensure a…" at bounding box center [175, 149] width 0 height 7
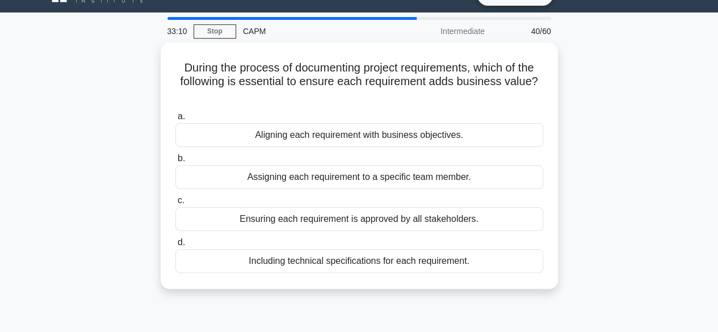
scroll to position [25, 0]
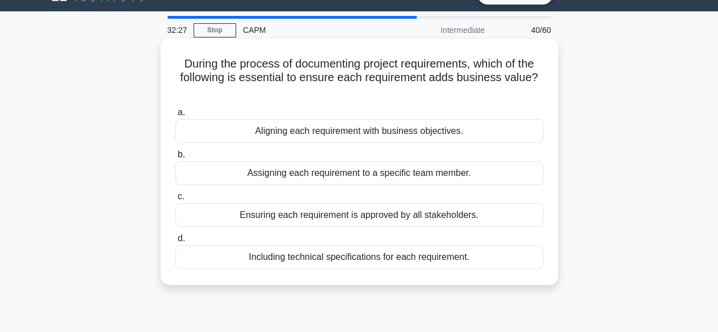
click at [508, 133] on div "Aligning each requirement with business objectives." at bounding box center [359, 131] width 368 height 24
click at [175, 116] on input "a. Aligning each requirement with business objectives." at bounding box center [175, 112] width 0 height 7
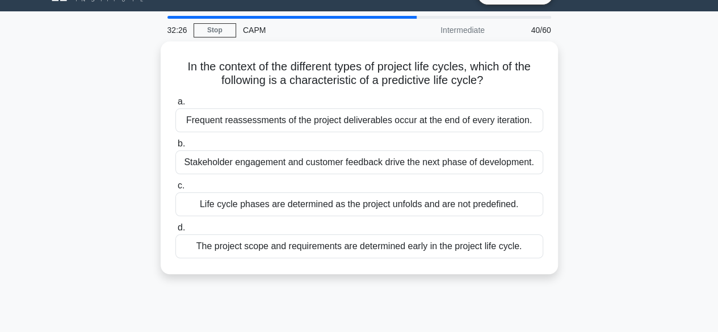
scroll to position [0, 0]
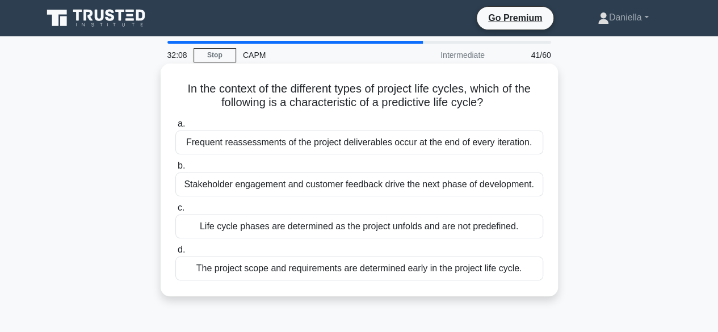
click at [484, 263] on div "The project scope and requirements are determined early in the project life cyc…" at bounding box center [359, 268] width 368 height 24
click at [175, 254] on input "d. The project scope and requirements are determined early in the project life …" at bounding box center [175, 249] width 0 height 7
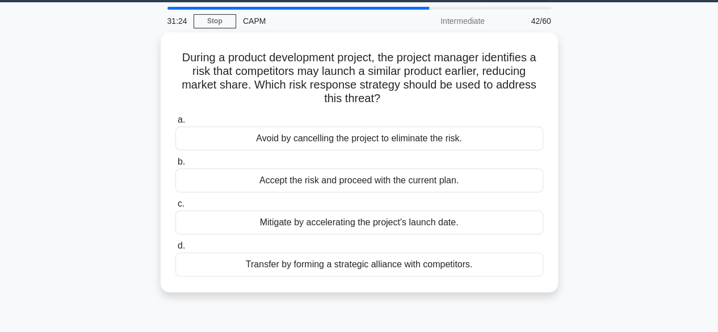
scroll to position [35, 0]
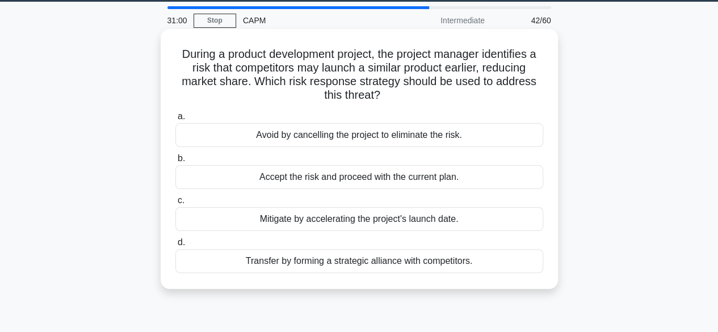
click at [515, 180] on div "Accept the risk and proceed with the current plan." at bounding box center [359, 177] width 368 height 24
click at [175, 162] on input "b. Accept the risk and proceed with the current plan." at bounding box center [175, 158] width 0 height 7
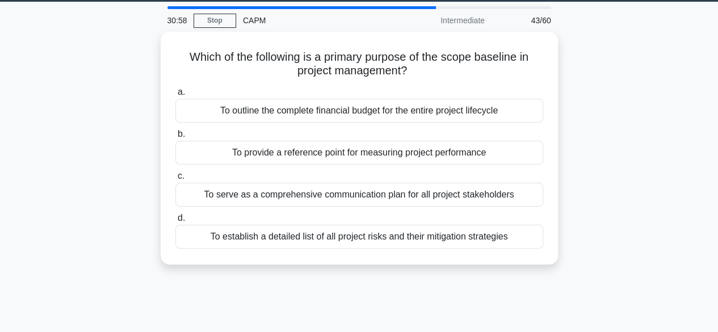
scroll to position [0, 0]
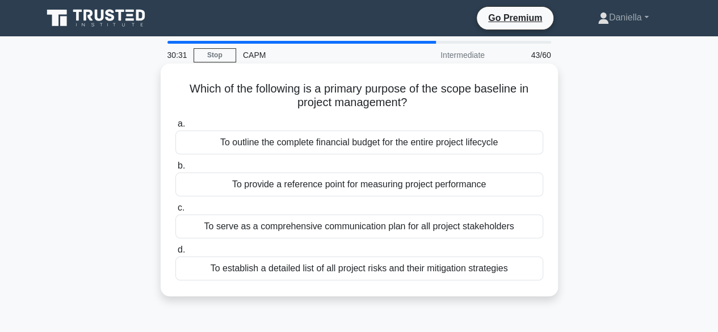
click at [487, 189] on div "To provide a reference point for measuring project performance" at bounding box center [359, 184] width 368 height 24
click at [175, 170] on input "b. To provide a reference point for measuring project performance" at bounding box center [175, 165] width 0 height 7
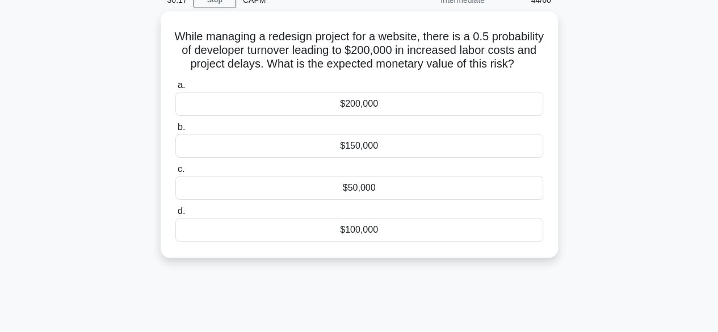
scroll to position [56, 0]
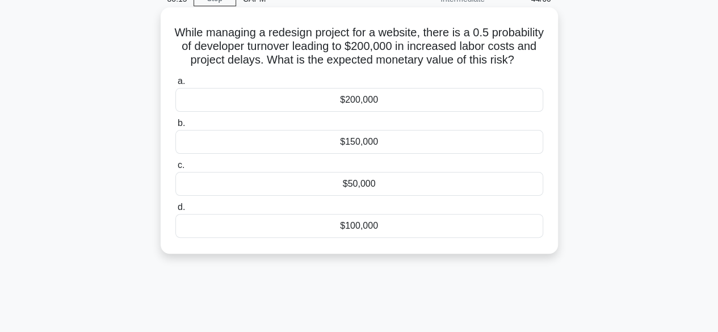
click at [492, 235] on div "$100,000" at bounding box center [359, 226] width 368 height 24
click at [175, 211] on input "d. $100,000" at bounding box center [175, 207] width 0 height 7
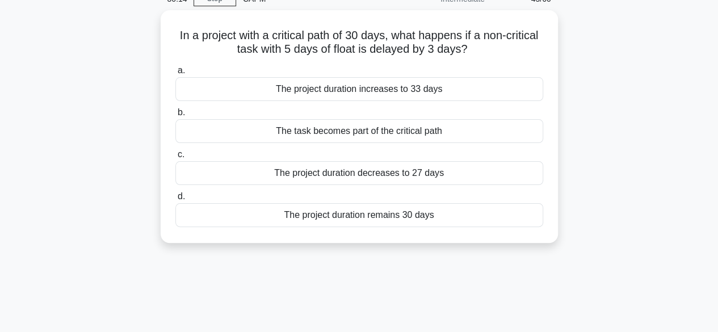
scroll to position [0, 0]
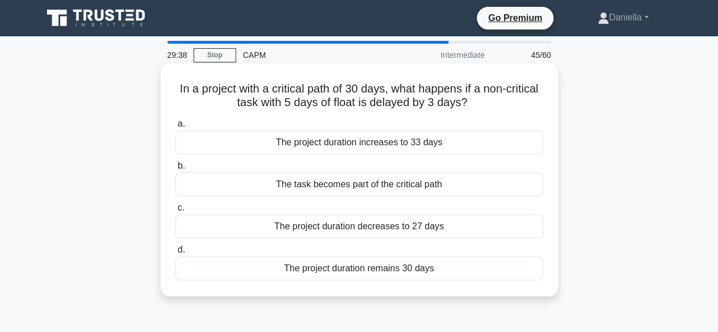
click at [518, 270] on div "The project duration remains 30 days" at bounding box center [359, 268] width 368 height 24
click at [175, 254] on input "d. The project duration remains 30 days" at bounding box center [175, 249] width 0 height 7
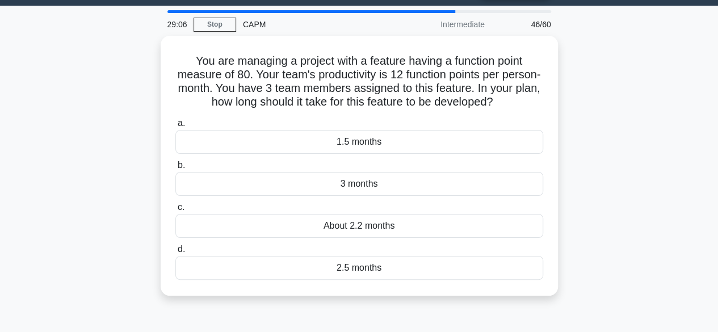
scroll to position [31, 0]
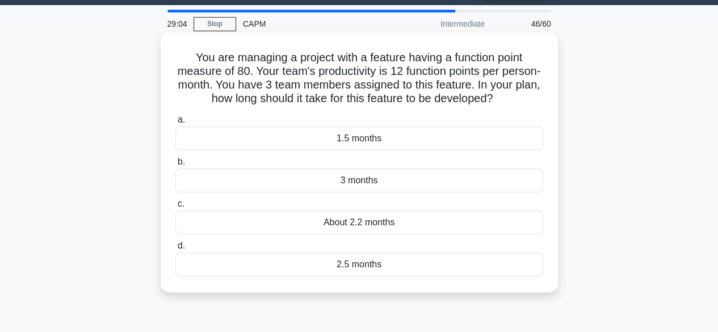
click at [518, 226] on div "About 2.2 months" at bounding box center [359, 222] width 368 height 24
click at [175, 208] on input "c. About 2.2 months" at bounding box center [175, 203] width 0 height 7
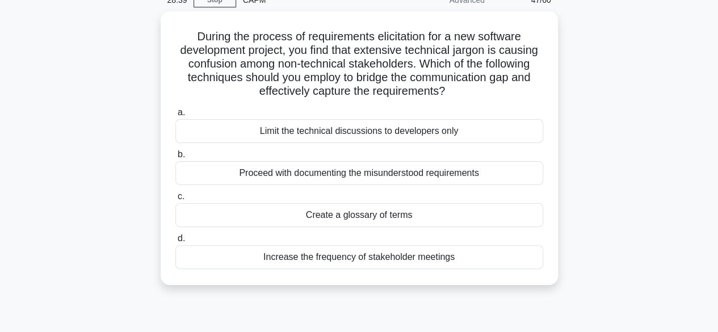
scroll to position [62, 0]
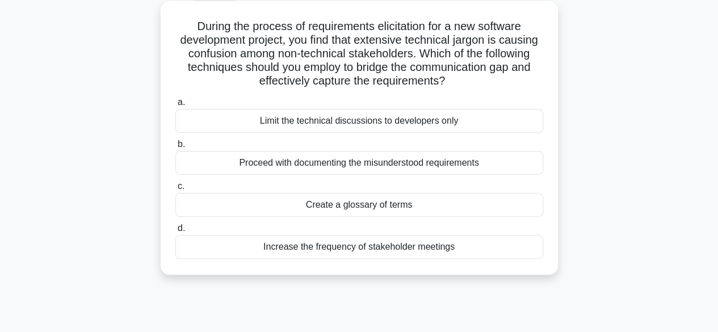
click at [518, 206] on div "Create a glossary of terms" at bounding box center [359, 205] width 368 height 24
click at [175, 190] on input "c. Create a glossary of terms" at bounding box center [175, 186] width 0 height 7
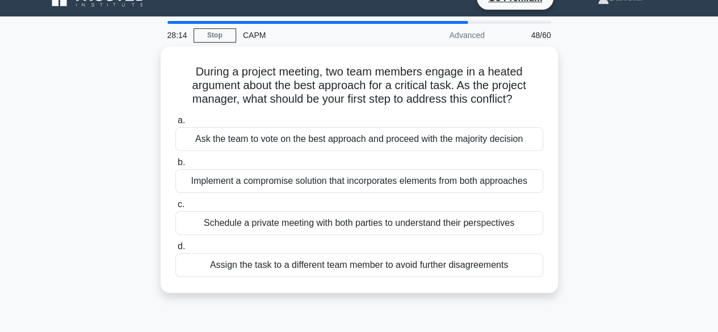
scroll to position [20, 0]
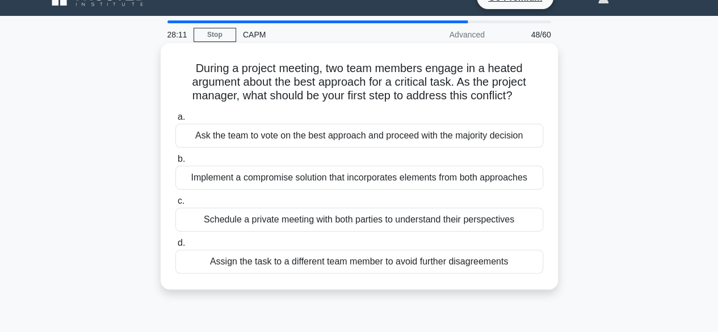
click at [505, 215] on div "Schedule a private meeting with both parties to understand their perspectives" at bounding box center [359, 220] width 368 height 24
click at [175, 205] on input "c. Schedule a private meeting with both parties to understand their perspectives" at bounding box center [175, 200] width 0 height 7
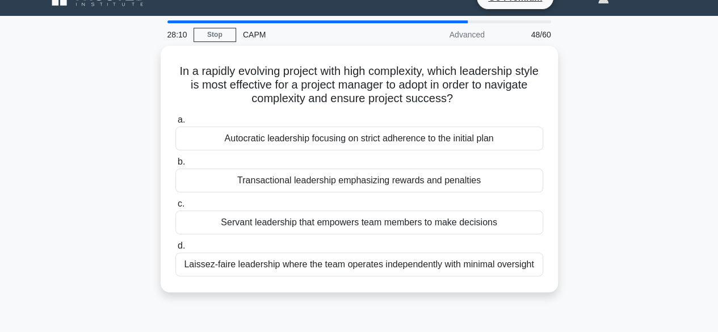
scroll to position [0, 0]
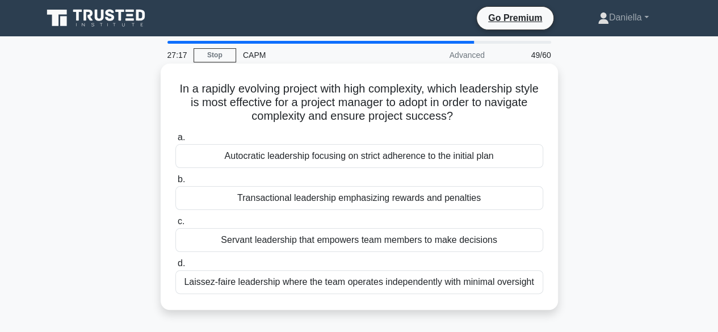
click at [511, 241] on div "Servant leadership that empowers team members to make decisions" at bounding box center [359, 240] width 368 height 24
click at [175, 225] on input "c. Servant leadership that empowers team members to make decisions" at bounding box center [175, 221] width 0 height 7
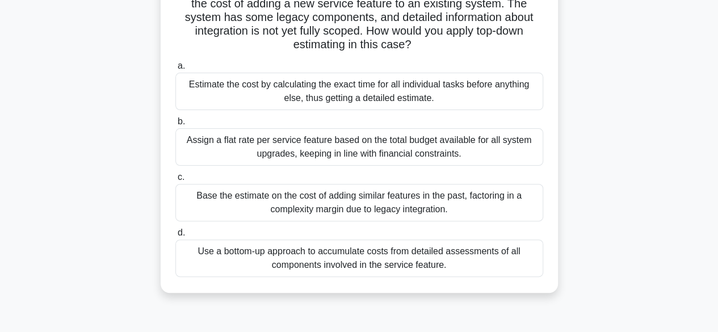
scroll to position [108, 0]
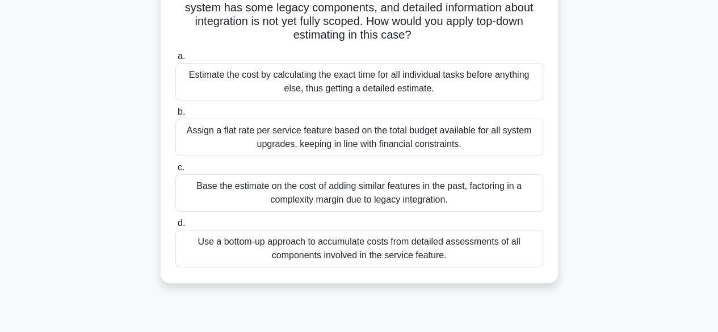
click at [481, 197] on div "Base the estimate on the cost of adding similar features in the past, factoring…" at bounding box center [359, 192] width 368 height 37
click at [175, 171] on input "c. Base the estimate on the cost of adding similar features in the past, factor…" at bounding box center [175, 167] width 0 height 7
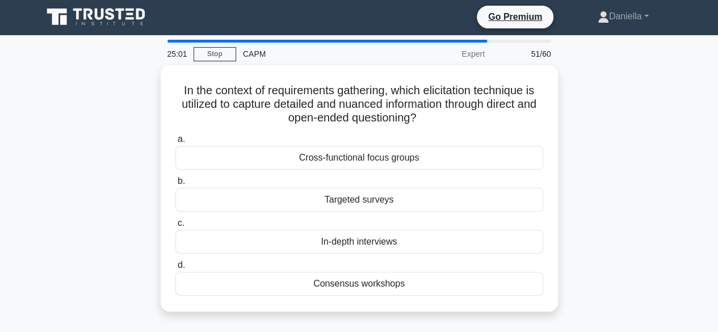
scroll to position [0, 0]
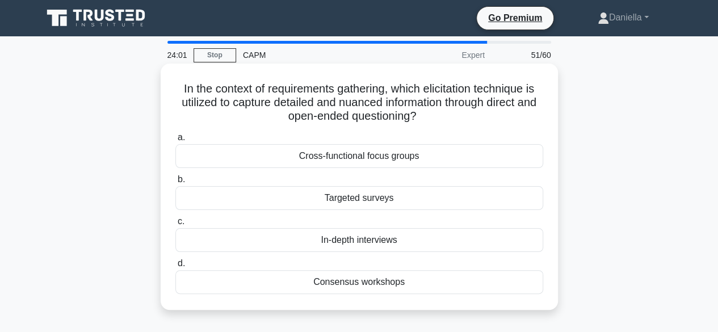
click at [507, 153] on div "Cross-functional focus groups" at bounding box center [359, 156] width 368 height 24
click at [175, 141] on input "a. Cross-functional focus groups" at bounding box center [175, 137] width 0 height 7
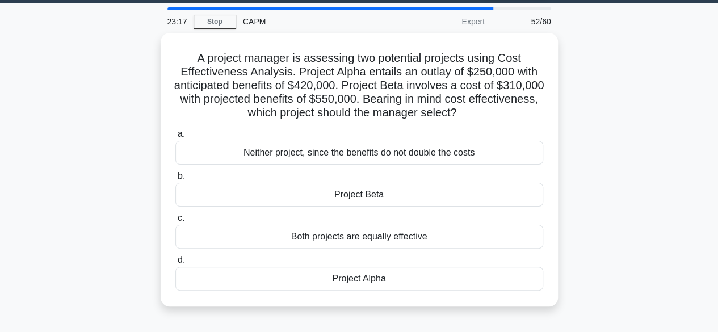
scroll to position [35, 0]
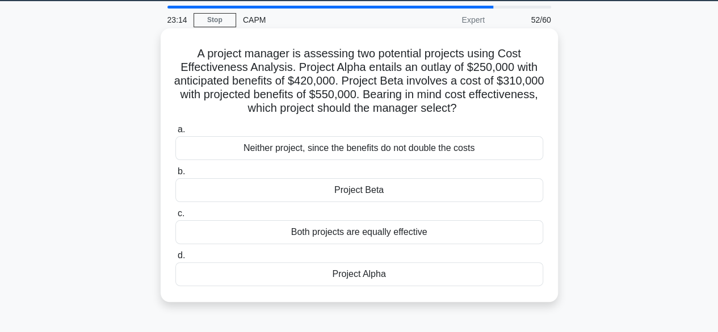
click at [512, 273] on div "Project Alpha" at bounding box center [359, 274] width 368 height 24
click at [175, 259] on input "d. Project Alpha" at bounding box center [175, 255] width 0 height 7
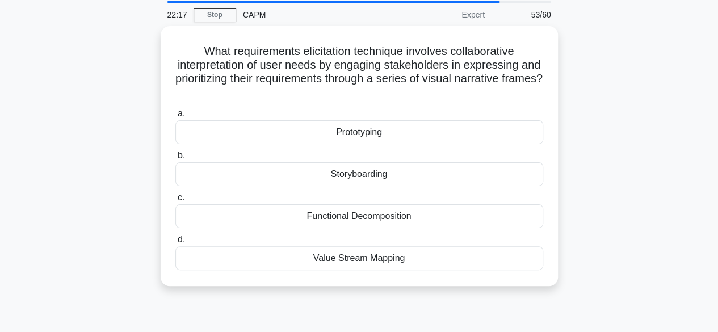
scroll to position [43, 0]
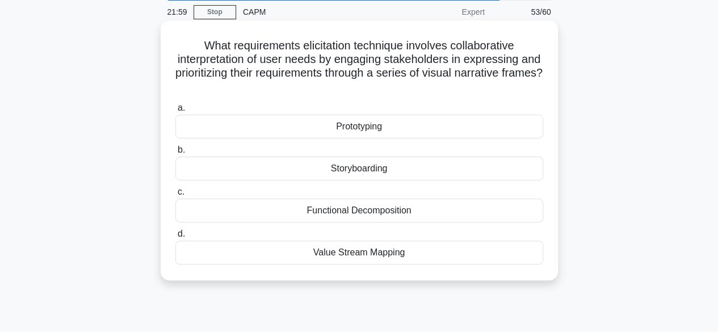
click at [521, 168] on div "Storyboarding" at bounding box center [359, 169] width 368 height 24
click at [175, 154] on input "b. Storyboarding" at bounding box center [175, 149] width 0 height 7
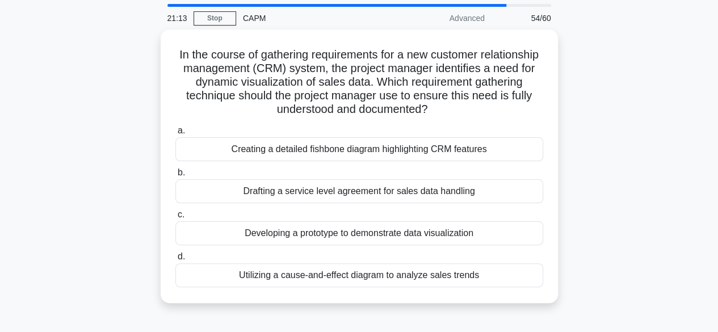
scroll to position [38, 0]
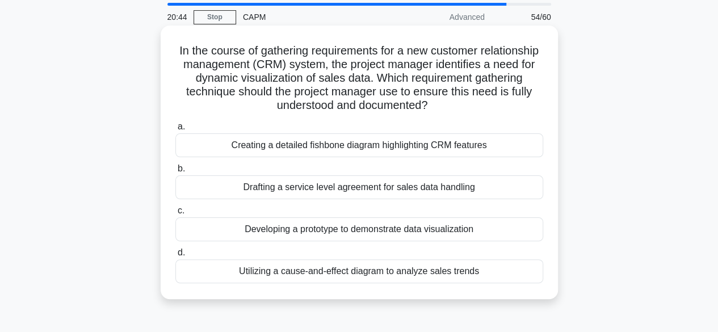
click at [512, 227] on div "Developing a prototype to demonstrate data visualization" at bounding box center [359, 229] width 368 height 24
click at [175, 214] on input "c. Developing a prototype to demonstrate data visualization" at bounding box center [175, 210] width 0 height 7
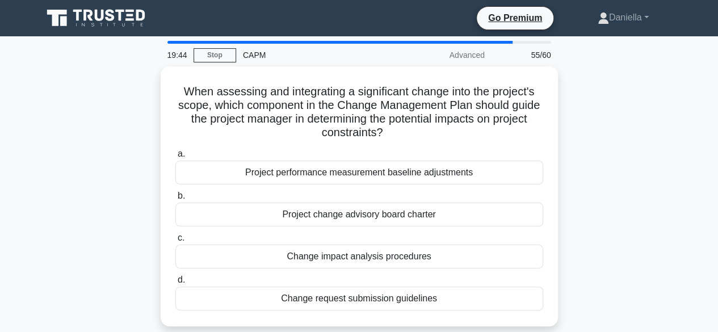
scroll to position [10, 0]
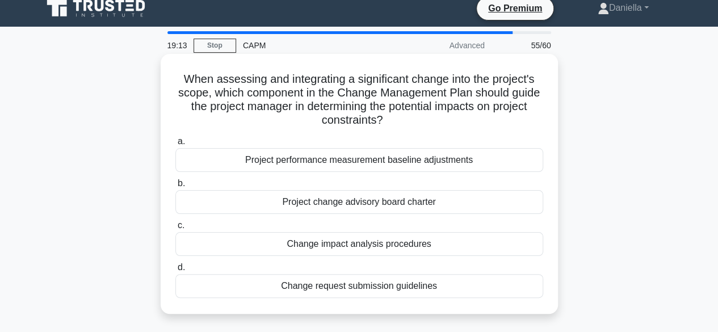
click at [512, 245] on div "Change impact analysis procedures" at bounding box center [359, 244] width 368 height 24
click at [175, 229] on input "c. Change impact analysis procedures" at bounding box center [175, 225] width 0 height 7
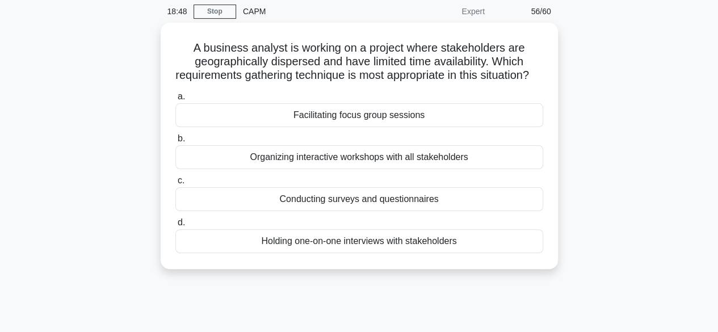
scroll to position [45, 0]
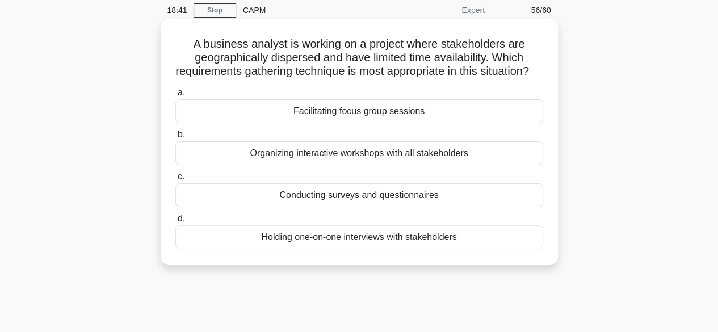
click at [505, 207] on div "Conducting surveys and questionnaires" at bounding box center [359, 195] width 368 height 24
click at [175, 180] on input "c. Conducting surveys and questionnaires" at bounding box center [175, 176] width 0 height 7
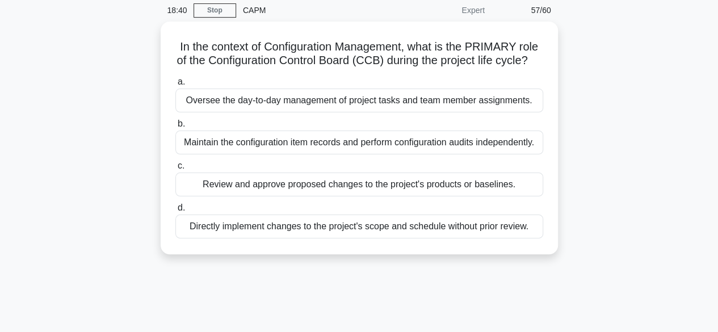
scroll to position [0, 0]
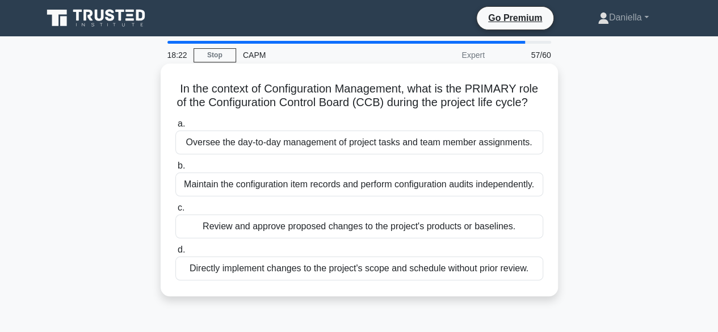
click at [500, 238] on div "Review and approve proposed changes to the project's products or baselines." at bounding box center [359, 226] width 368 height 24
click at [175, 212] on input "c. Review and approve proposed changes to the project's products or baselines." at bounding box center [175, 207] width 0 height 7
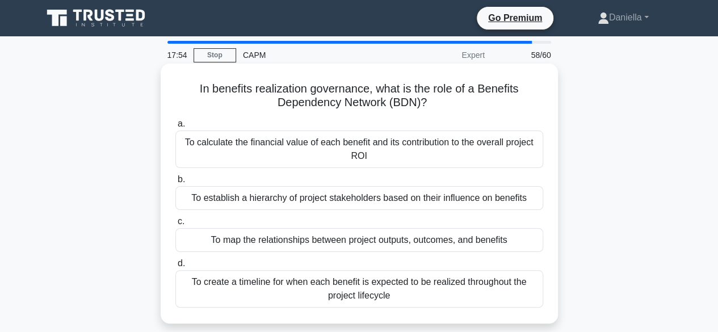
click at [505, 281] on div "To create a timeline for when each benefit is expected to be realized throughou…" at bounding box center [359, 288] width 368 height 37
click at [175, 267] on input "d. To create a timeline for when each benefit is expected to be realized throug…" at bounding box center [175, 263] width 0 height 7
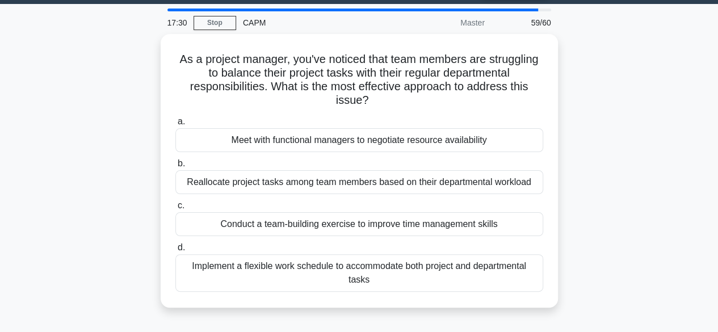
scroll to position [33, 0]
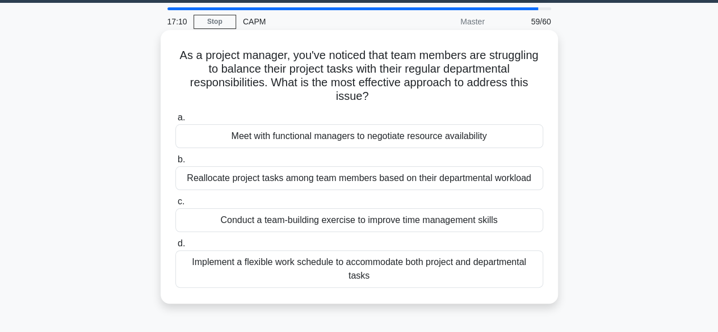
click at [512, 261] on div "Implement a flexible work schedule to accommodate both project and departmental…" at bounding box center [359, 268] width 368 height 37
click at [175, 247] on input "d. Implement a flexible work schedule to accommodate both project and departmen…" at bounding box center [175, 243] width 0 height 7
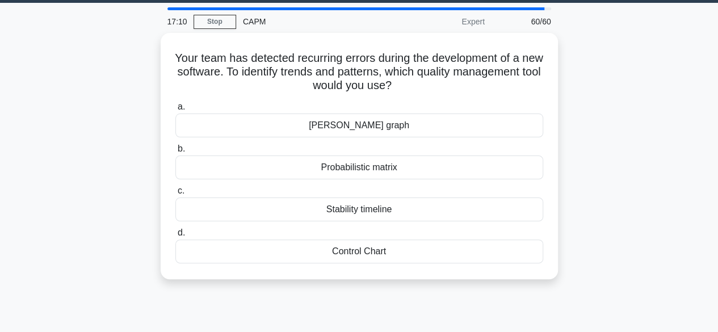
scroll to position [0, 0]
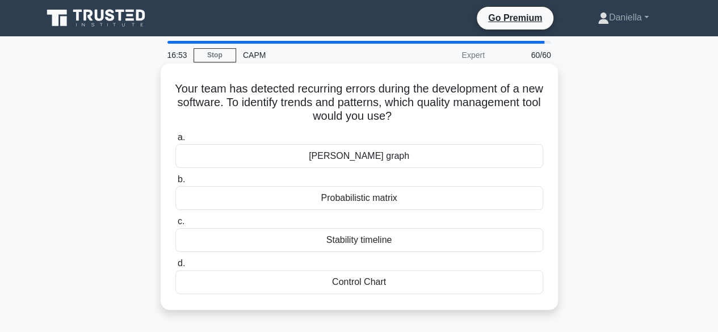
click at [501, 199] on div "Probabilistic matrix" at bounding box center [359, 198] width 368 height 24
click at [175, 183] on input "b. Probabilistic matrix" at bounding box center [175, 179] width 0 height 7
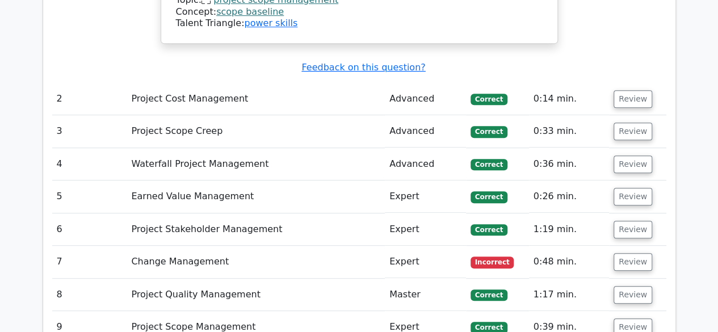
scroll to position [2388, 0]
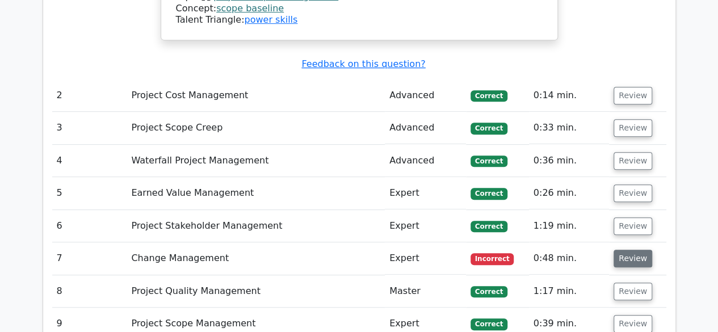
click at [632, 250] on button "Review" at bounding box center [632, 259] width 39 height 18
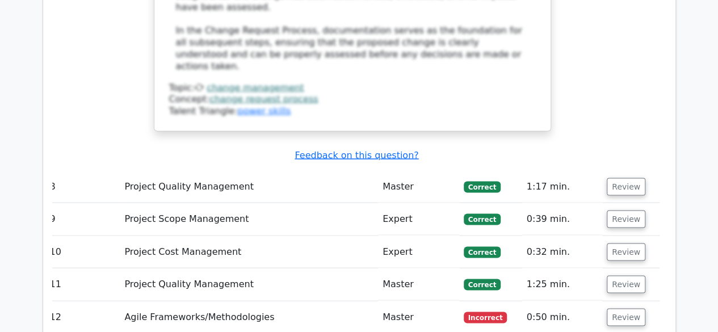
scroll to position [3159, 0]
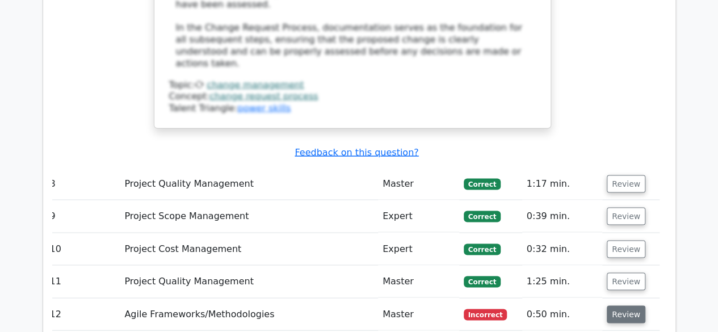
click at [629, 305] on button "Review" at bounding box center [625, 314] width 39 height 18
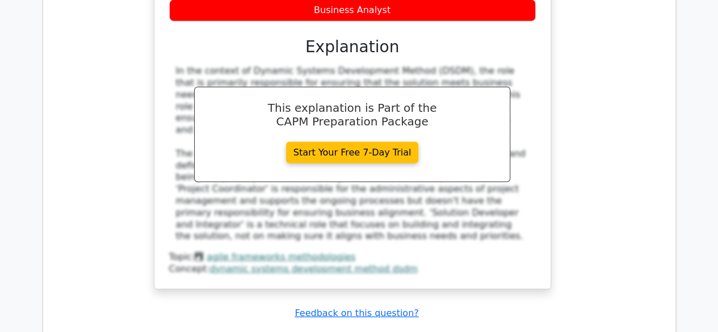
scroll to position [3698, 0]
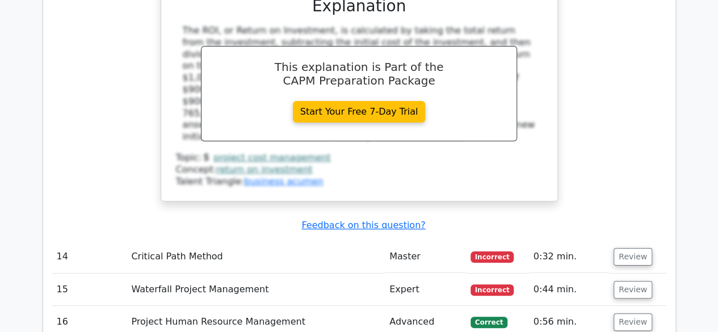
scroll to position [4306, 0]
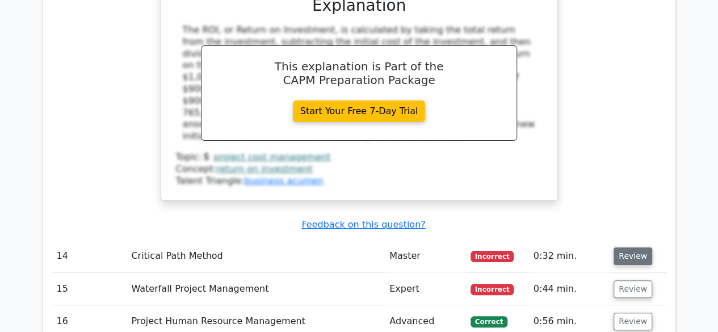
click at [633, 247] on button "Review" at bounding box center [632, 256] width 39 height 18
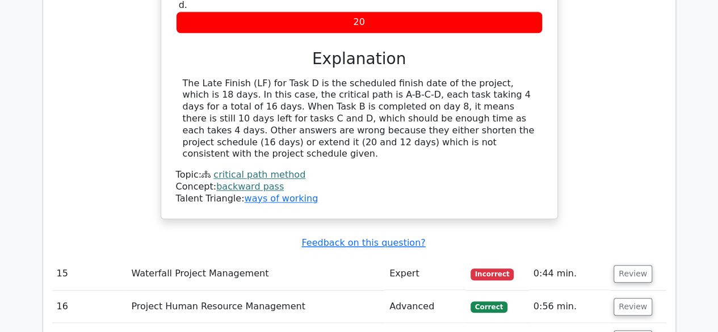
scroll to position [4775, 0]
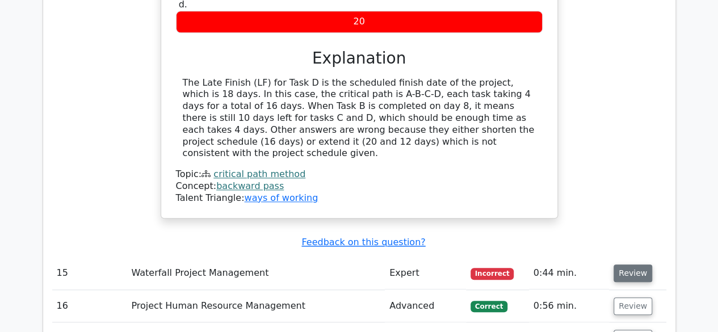
click at [635, 264] on button "Review" at bounding box center [632, 273] width 39 height 18
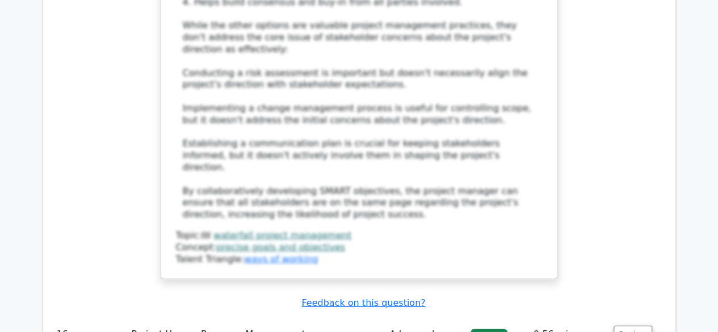
scroll to position [5505, 0]
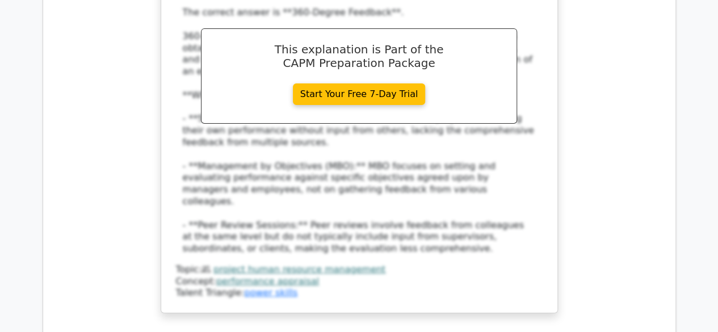
scroll to position [6218, 0]
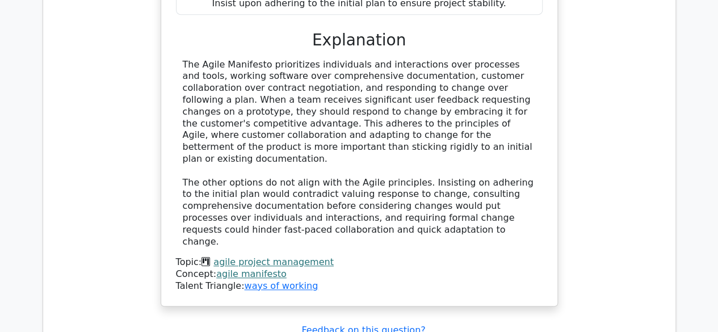
scroll to position [6825, 0]
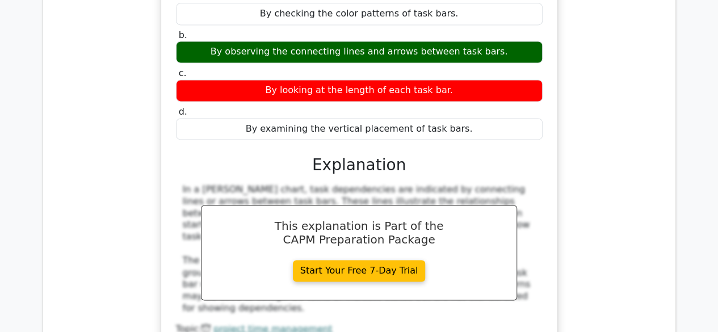
scroll to position [7294, 0]
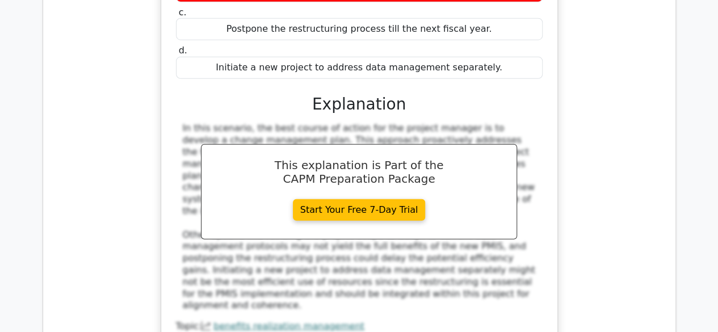
scroll to position [7944, 0]
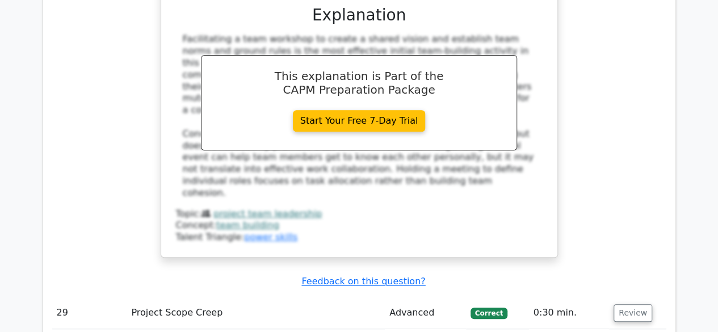
scroll to position [8784, 0]
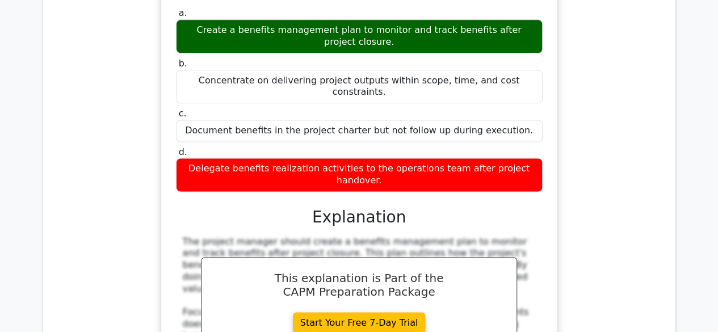
scroll to position [9326, 0]
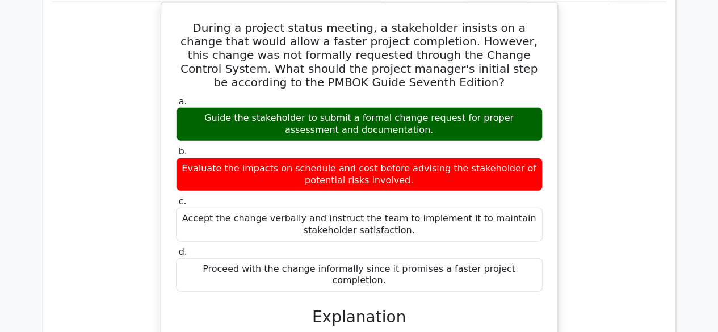
scroll to position [10014, 0]
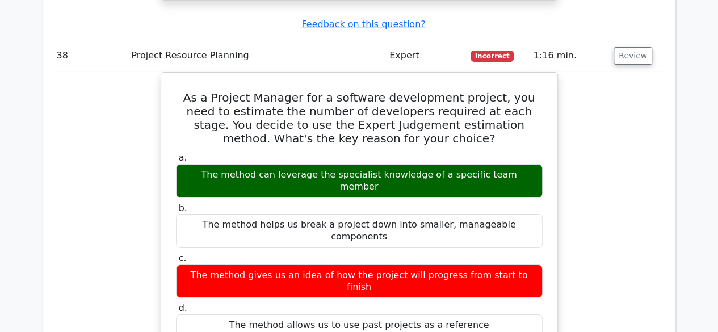
scroll to position [10476, 0]
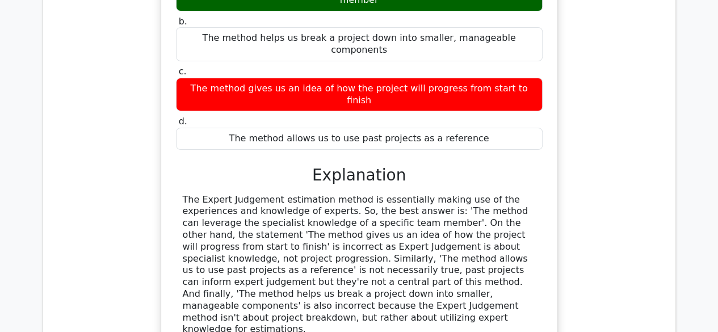
scroll to position [10666, 0]
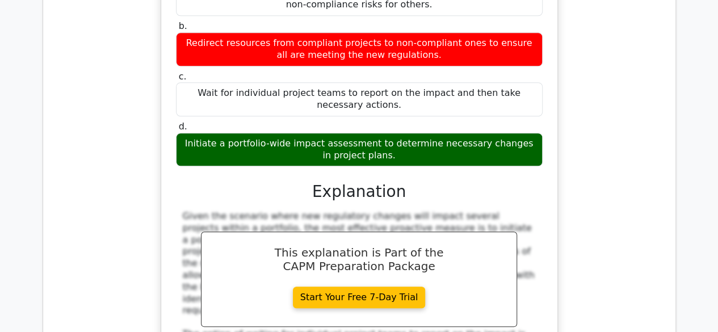
scroll to position [0, 2]
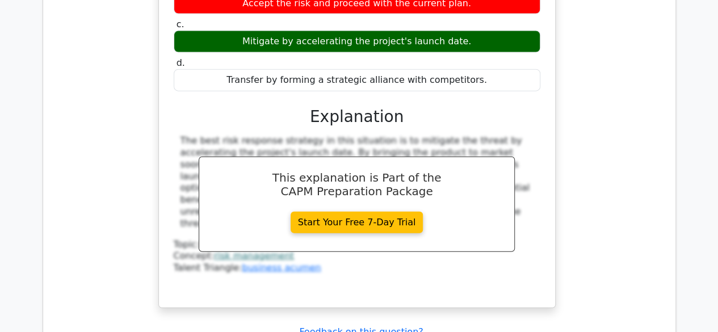
scroll to position [12042, 0]
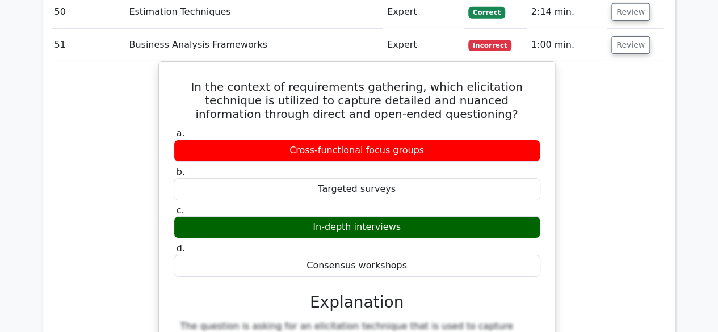
scroll to position [12625, 0]
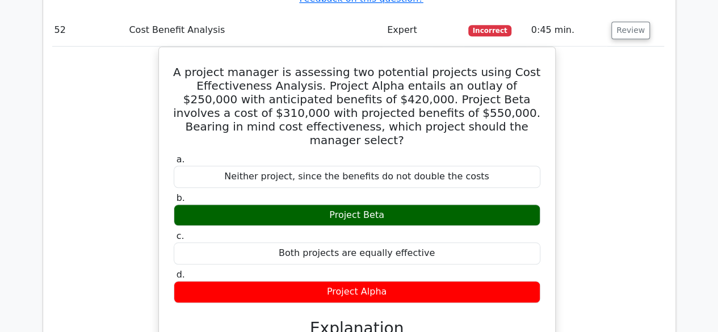
scroll to position [13318, 0]
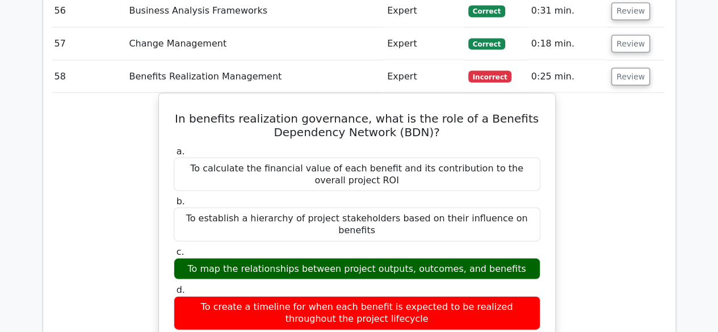
scroll to position [13970, 0]
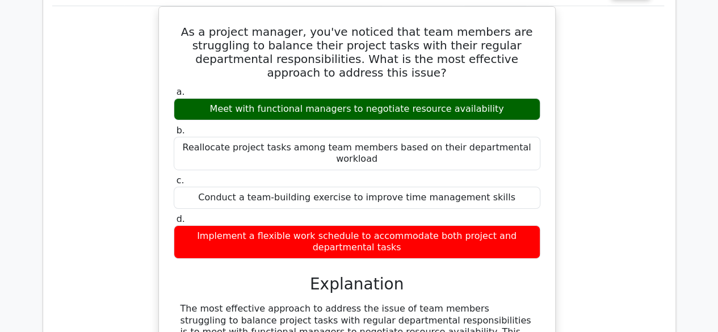
scroll to position [14839, 0]
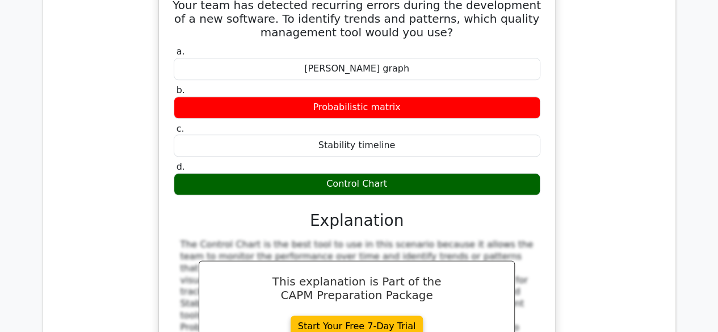
scroll to position [15640, 0]
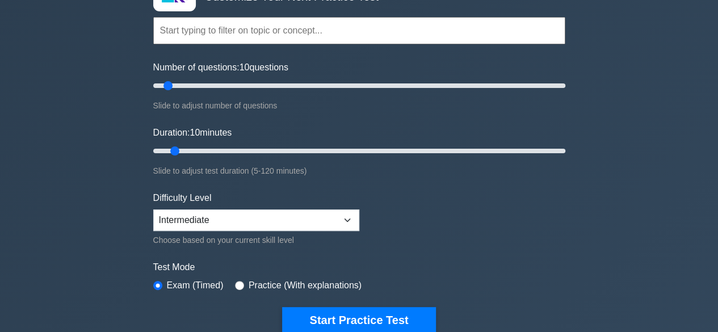
scroll to position [97, 0]
